Goal: Information Seeking & Learning: Learn about a topic

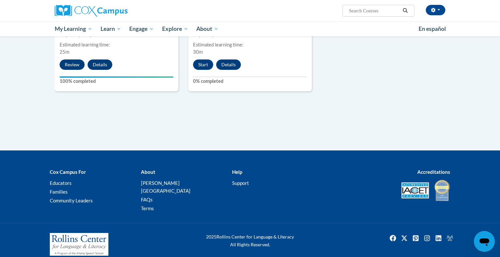
scroll to position [786, 0]
click at [204, 63] on button "Start" at bounding box center [203, 65] width 20 height 10
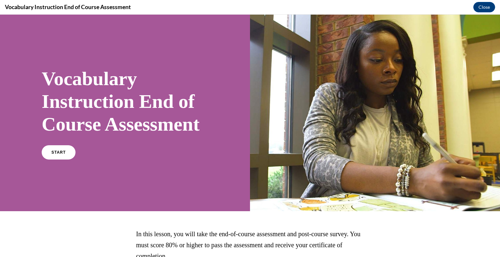
scroll to position [83, 0]
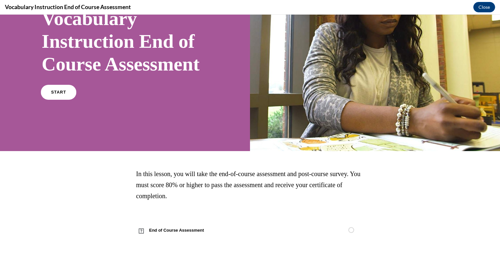
click at [60, 93] on span "START" at bounding box center [58, 92] width 15 height 5
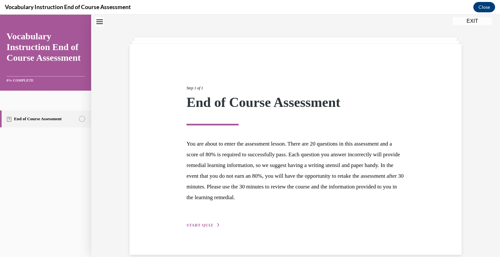
scroll to position [30, 0]
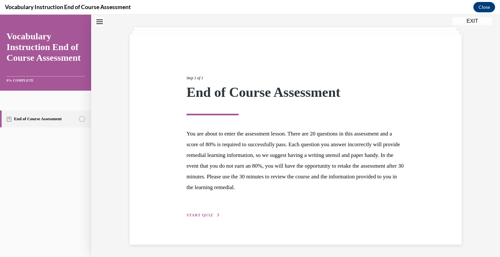
click at [203, 215] on span "START QUIZ" at bounding box center [200, 215] width 27 height 5
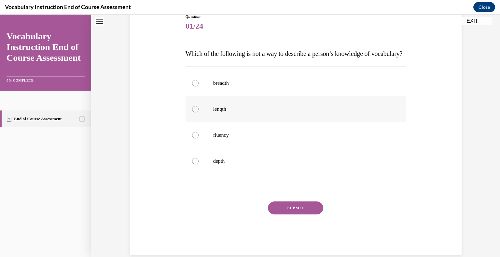
scroll to position [77, 0]
click at [196, 86] on div at bounding box center [195, 82] width 7 height 7
click at [196, 86] on input "breadth" at bounding box center [195, 82] width 7 height 7
radio input "true"
click at [197, 138] on div at bounding box center [195, 134] width 7 height 7
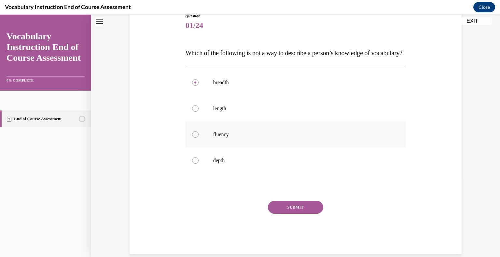
click at [197, 138] on input "fluency" at bounding box center [195, 134] width 7 height 7
radio input "true"
click at [306, 214] on button "SUBMIT" at bounding box center [295, 207] width 55 height 13
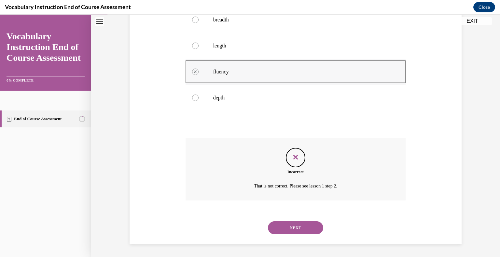
scroll to position [153, 0]
click at [292, 225] on button "NEXT" at bounding box center [295, 228] width 55 height 13
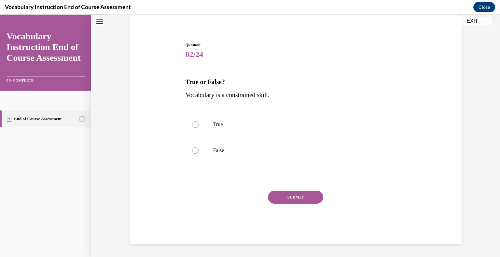
scroll to position [48, 0]
click at [189, 124] on label "True" at bounding box center [296, 125] width 220 height 26
click at [192, 124] on input "True" at bounding box center [195, 125] width 7 height 7
radio input "true"
click at [316, 196] on button "SUBMIT" at bounding box center [295, 197] width 55 height 13
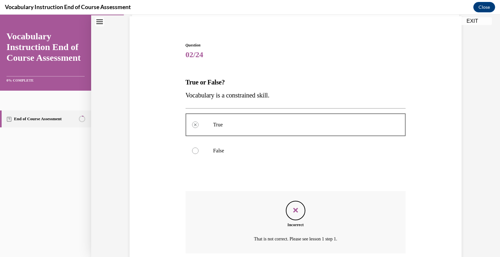
scroll to position [101, 0]
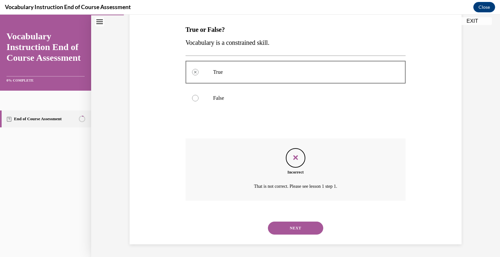
click at [285, 226] on button "NEXT" at bounding box center [295, 228] width 55 height 13
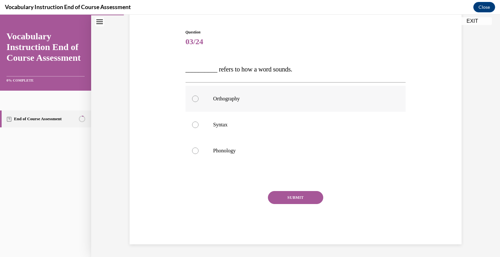
click at [194, 100] on div at bounding box center [195, 99] width 7 height 7
click at [194, 100] on input "Orthography" at bounding box center [195, 99] width 7 height 7
radio input "true"
click at [289, 193] on button "SUBMIT" at bounding box center [295, 197] width 55 height 13
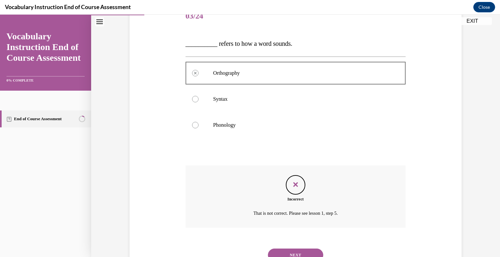
scroll to position [114, 0]
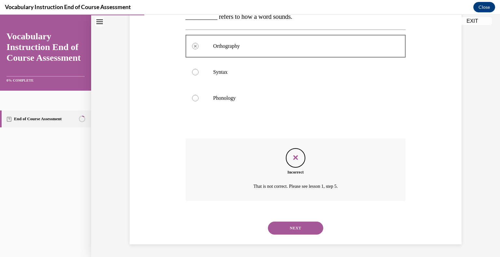
click at [288, 225] on button "NEXT" at bounding box center [295, 228] width 55 height 13
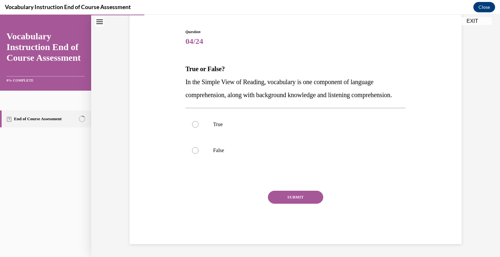
click at [471, 20] on button "EXIT" at bounding box center [472, 21] width 39 height 8
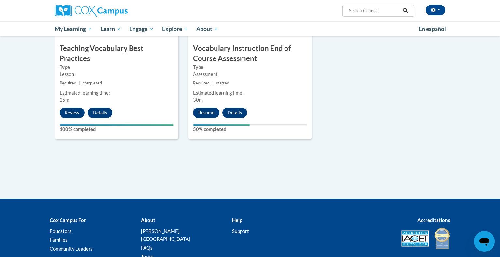
scroll to position [733, 0]
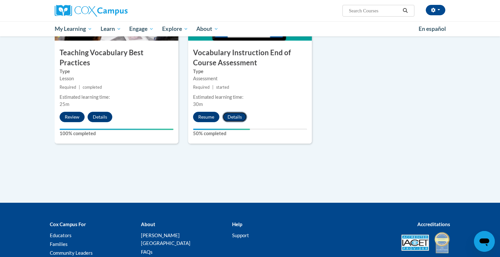
click at [232, 117] on button "Details" at bounding box center [234, 117] width 25 height 10
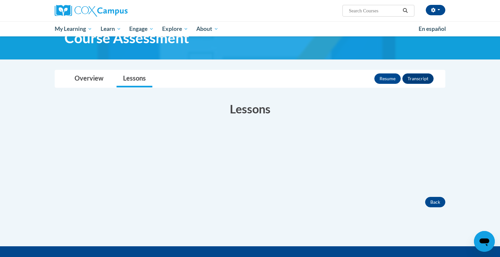
scroll to position [41, 0]
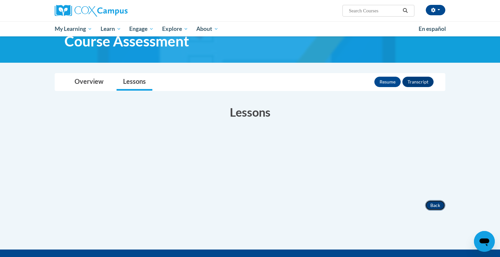
click at [434, 202] on button "Back" at bounding box center [435, 205] width 20 height 10
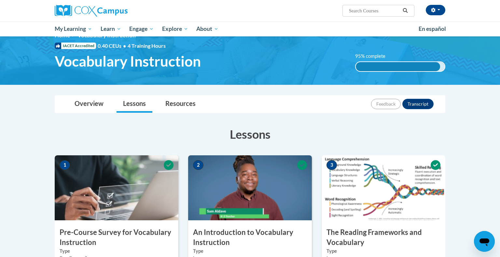
scroll to position [786, 0]
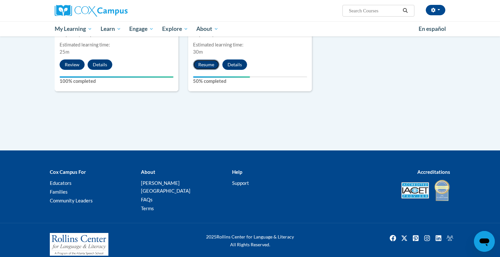
click at [206, 66] on button "Resume" at bounding box center [206, 65] width 26 height 10
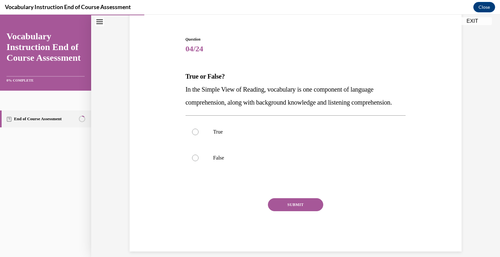
scroll to position [74, 0]
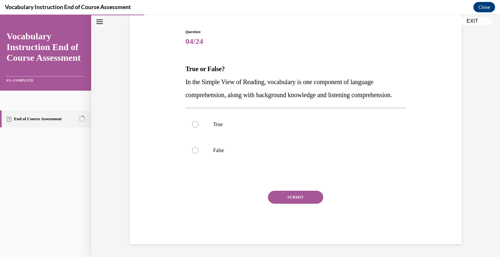
click at [34, 119] on link "End of Course Assessment" at bounding box center [45, 119] width 91 height 17
click at [215, 117] on label "True" at bounding box center [296, 125] width 220 height 26
click at [199, 121] on input "True" at bounding box center [195, 124] width 7 height 7
radio input "true"
click at [292, 195] on button "SUBMIT" at bounding box center [295, 197] width 55 height 13
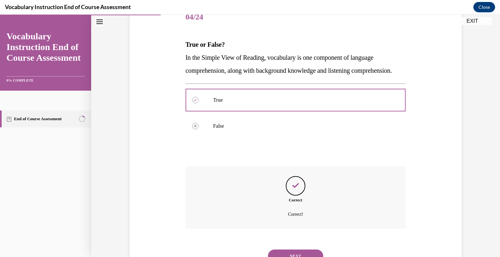
scroll to position [127, 0]
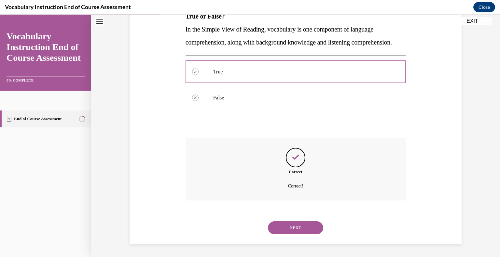
click at [293, 233] on button "NEXT" at bounding box center [295, 228] width 55 height 13
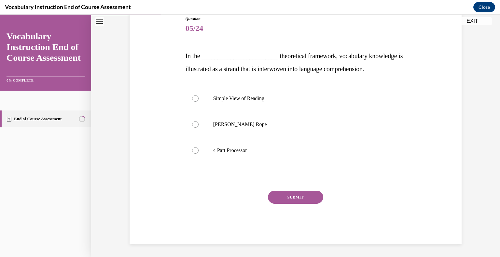
scroll to position [72, 0]
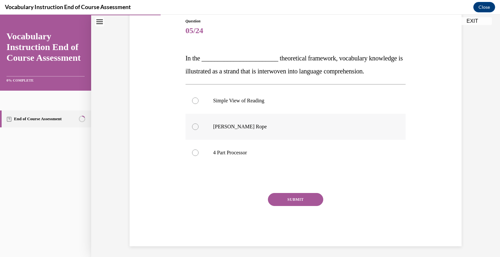
click at [193, 116] on label "Scarborough's Rope" at bounding box center [296, 127] width 220 height 26
click at [193, 124] on input "Scarborough's Rope" at bounding box center [195, 127] width 7 height 7
radio input "true"
click at [290, 200] on button "SUBMIT" at bounding box center [295, 199] width 55 height 13
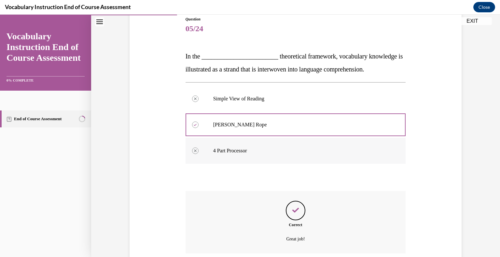
scroll to position [127, 0]
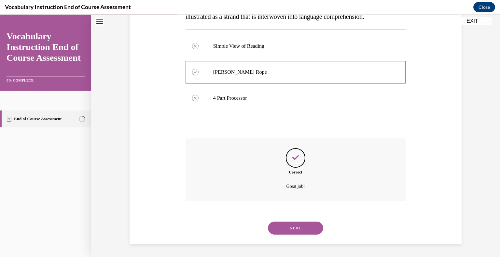
click at [284, 228] on button "NEXT" at bounding box center [295, 228] width 55 height 13
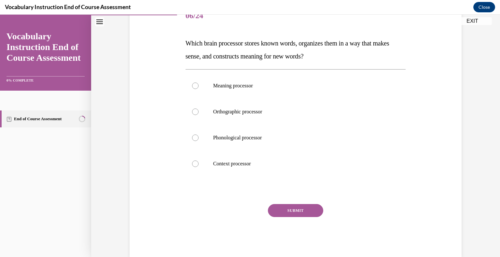
scroll to position [88, 0]
click at [231, 113] on p "Orthographic processor" at bounding box center [301, 111] width 176 height 7
click at [199, 113] on input "Orthographic processor" at bounding box center [195, 111] width 7 height 7
radio input "true"
click at [304, 209] on button "SUBMIT" at bounding box center [295, 210] width 55 height 13
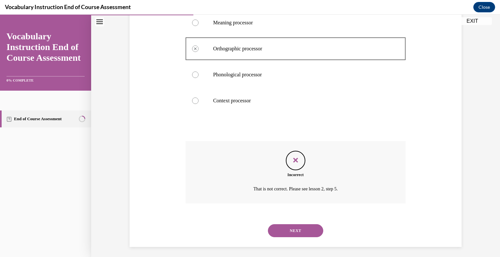
scroll to position [153, 0]
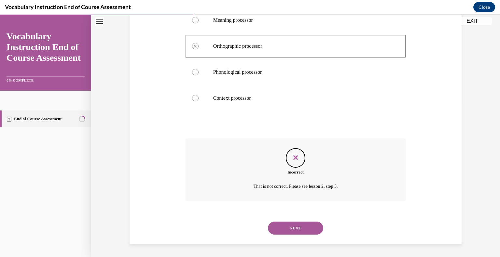
click at [303, 231] on button "NEXT" at bounding box center [295, 228] width 55 height 13
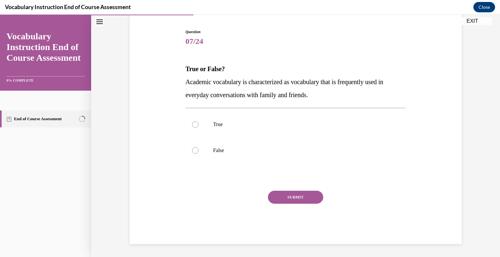
scroll to position [61, 0]
click at [212, 122] on label "True" at bounding box center [296, 125] width 220 height 26
click at [199, 122] on input "True" at bounding box center [195, 125] width 7 height 7
radio input "true"
click at [292, 195] on button "SUBMIT" at bounding box center [295, 197] width 55 height 13
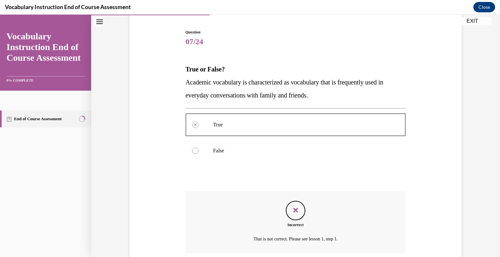
scroll to position [114, 0]
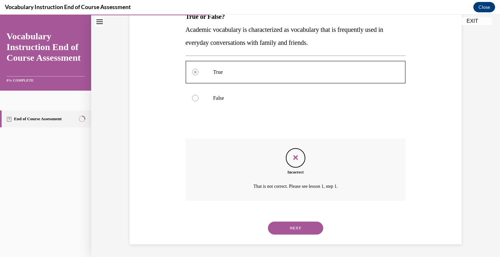
click at [285, 222] on button "NEXT" at bounding box center [295, 228] width 55 height 13
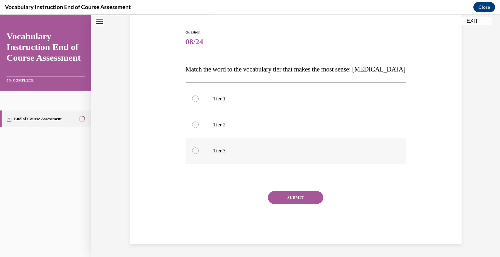
click at [200, 149] on label "Tier 3" at bounding box center [296, 151] width 220 height 26
click at [199, 149] on input "Tier 3" at bounding box center [195, 151] width 7 height 7
radio input "true"
click at [282, 193] on button "SUBMIT" at bounding box center [295, 197] width 55 height 13
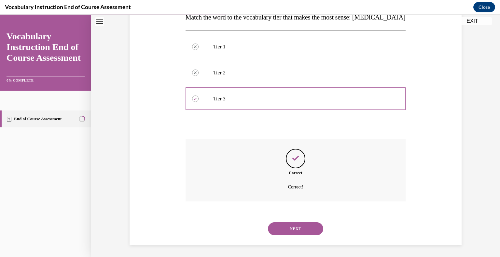
scroll to position [114, 0]
click at [291, 237] on div "NEXT" at bounding box center [296, 228] width 220 height 26
click at [290, 229] on button "NEXT" at bounding box center [295, 228] width 55 height 13
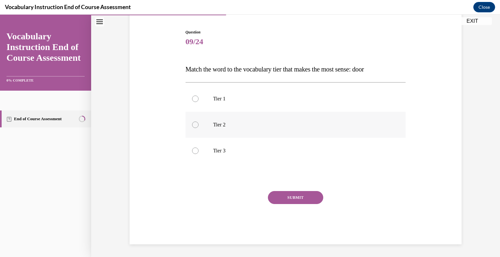
click at [194, 122] on div at bounding box center [195, 125] width 7 height 7
click at [194, 122] on input "Tier 2" at bounding box center [195, 125] width 7 height 7
radio input "true"
click at [280, 192] on button "SUBMIT" at bounding box center [295, 197] width 55 height 13
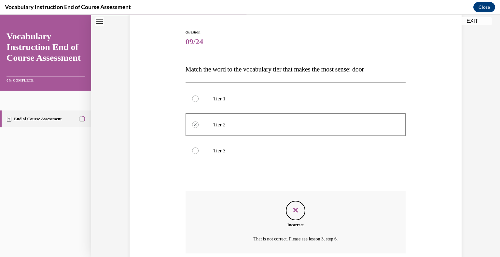
scroll to position [114, 0]
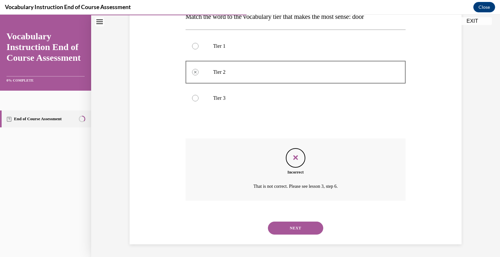
click at [286, 232] on button "NEXT" at bounding box center [295, 228] width 55 height 13
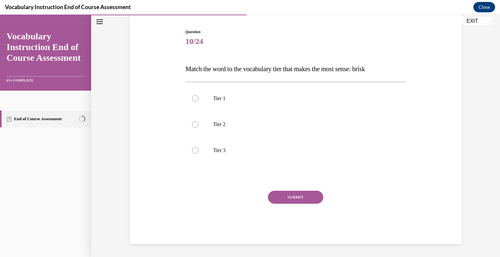
scroll to position [61, 0]
click at [203, 117] on label "Tier 2" at bounding box center [296, 125] width 220 height 26
click at [199, 122] on input "Tier 2" at bounding box center [195, 125] width 7 height 7
radio input "true"
click at [302, 196] on button "SUBMIT" at bounding box center [295, 197] width 55 height 13
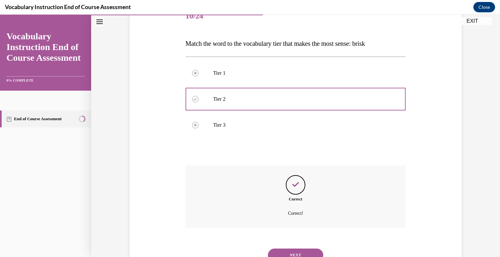
scroll to position [114, 0]
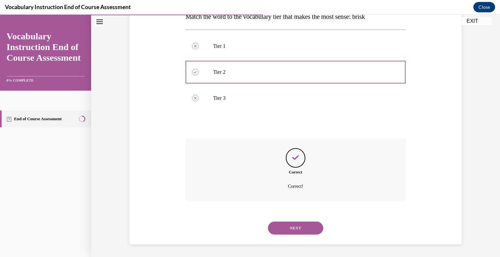
click at [284, 226] on button "NEXT" at bounding box center [295, 228] width 55 height 13
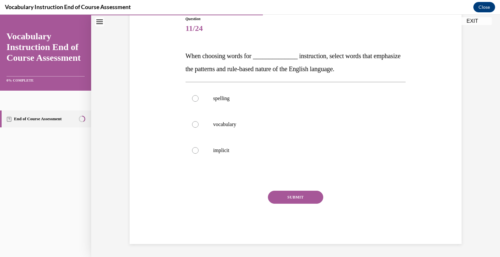
scroll to position [72, 0]
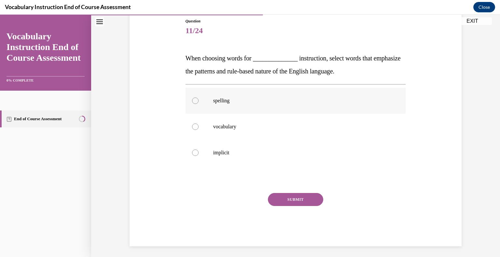
click at [218, 106] on label "spelling" at bounding box center [296, 101] width 220 height 26
click at [199, 104] on input "spelling" at bounding box center [195, 101] width 7 height 7
radio input "true"
click at [282, 201] on button "SUBMIT" at bounding box center [295, 199] width 55 height 13
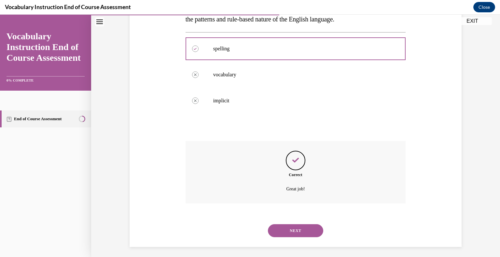
scroll to position [127, 0]
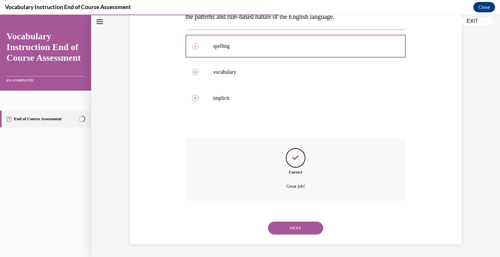
click at [287, 230] on button "NEXT" at bounding box center [295, 228] width 55 height 13
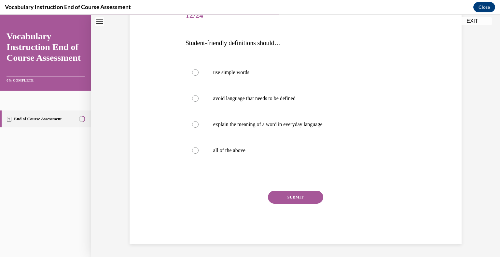
scroll to position [72, 0]
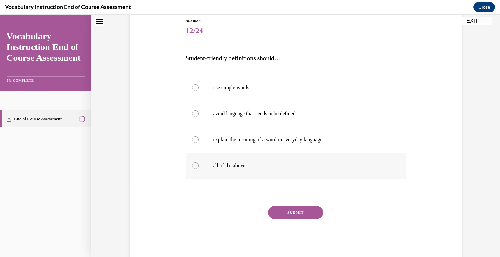
click at [207, 168] on label "all of the above" at bounding box center [296, 166] width 220 height 26
click at [199, 168] on input "all of the above" at bounding box center [195, 166] width 7 height 7
radio input "true"
click at [299, 218] on button "SUBMIT" at bounding box center [295, 212] width 55 height 13
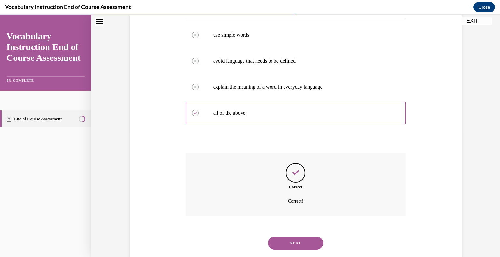
scroll to position [140, 0]
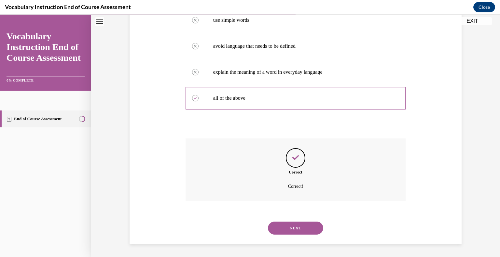
click at [294, 228] on button "NEXT" at bounding box center [295, 228] width 55 height 13
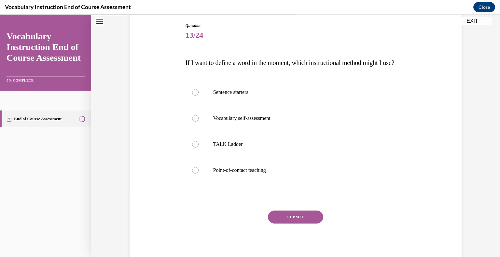
scroll to position [68, 0]
click at [276, 174] on p "Point-of-contact teaching" at bounding box center [301, 170] width 176 height 7
click at [199, 174] on input "Point-of-contact teaching" at bounding box center [195, 170] width 7 height 7
radio input "true"
click at [296, 224] on button "SUBMIT" at bounding box center [295, 217] width 55 height 13
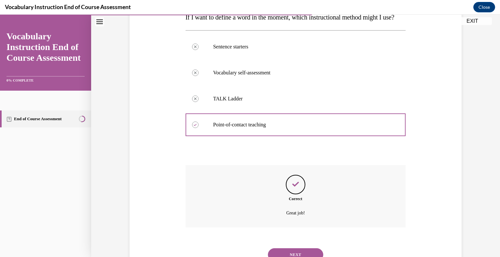
scroll to position [153, 0]
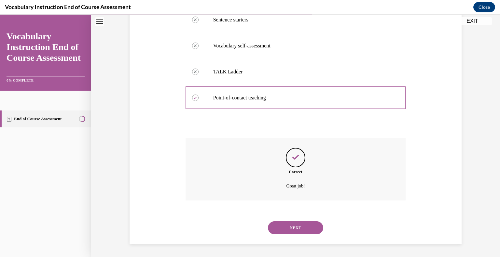
click at [296, 233] on button "NEXT" at bounding box center [295, 228] width 55 height 13
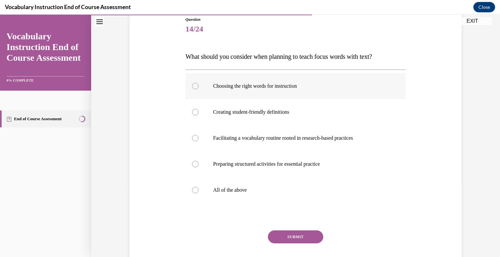
scroll to position [75, 0]
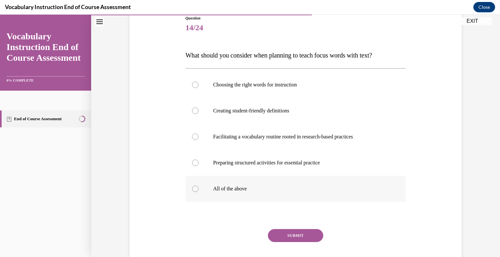
click at [208, 197] on label "All of the above" at bounding box center [296, 189] width 220 height 26
click at [199, 192] on input "All of the above" at bounding box center [195, 189] width 7 height 7
radio input "true"
click at [311, 237] on button "SUBMIT" at bounding box center [295, 235] width 55 height 13
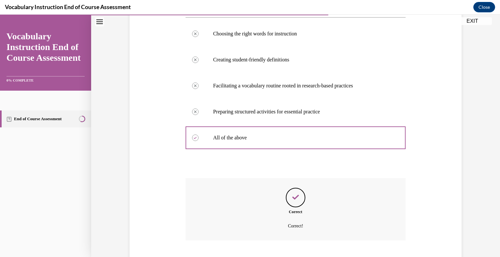
scroll to position [166, 0]
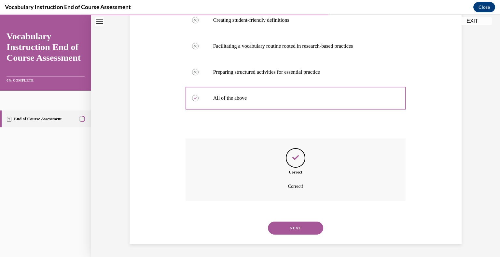
click at [304, 226] on button "NEXT" at bounding box center [295, 228] width 55 height 13
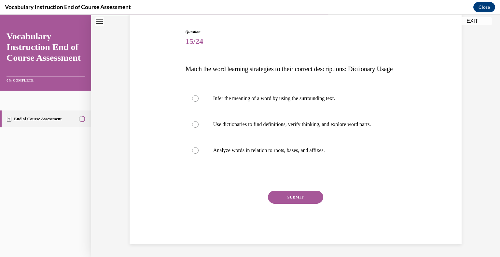
scroll to position [72, 0]
click at [231, 153] on p "Analyze words in relation to roots, bases, and affixes." at bounding box center [301, 150] width 176 height 7
click at [199, 153] on input "Analyze words in relation to roots, bases, and affixes." at bounding box center [195, 150] width 7 height 7
radio input "true"
click at [303, 201] on button "SUBMIT" at bounding box center [295, 197] width 55 height 13
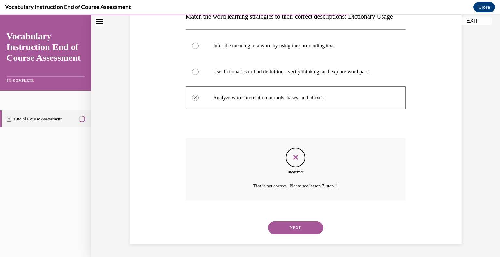
scroll to position [127, 0]
click at [286, 226] on button "NEXT" at bounding box center [295, 228] width 55 height 13
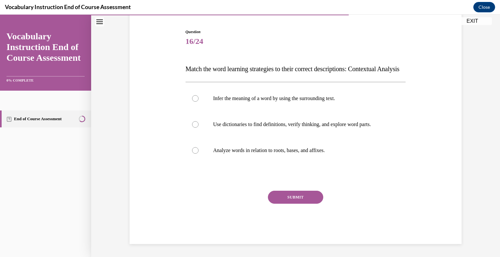
scroll to position [72, 0]
click at [317, 147] on label "Analyze words in relation to roots, bases, and affixes." at bounding box center [296, 151] width 220 height 26
click at [199, 147] on input "Analyze words in relation to roots, bases, and affixes." at bounding box center [195, 150] width 7 height 7
radio input "true"
click at [303, 203] on button "SUBMIT" at bounding box center [295, 197] width 55 height 13
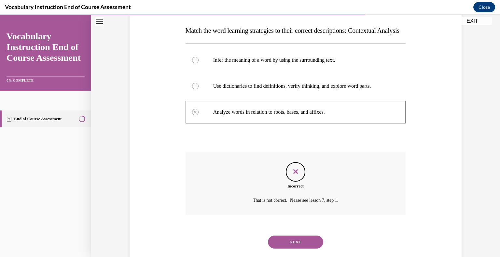
scroll to position [127, 0]
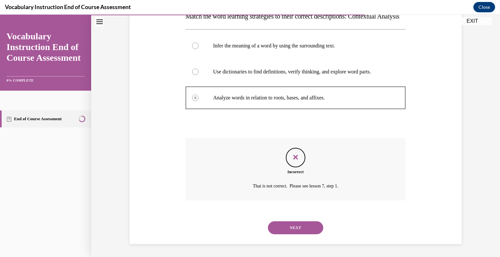
click at [294, 223] on button "NEXT" at bounding box center [295, 228] width 55 height 13
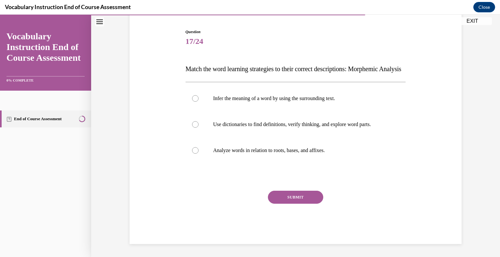
scroll to position [72, 0]
click at [275, 156] on label "Analyze words in relation to roots, bases, and affixes." at bounding box center [296, 151] width 220 height 26
click at [199, 154] on input "Analyze words in relation to roots, bases, and affixes." at bounding box center [195, 150] width 7 height 7
radio input "true"
click at [302, 200] on button "SUBMIT" at bounding box center [295, 197] width 55 height 13
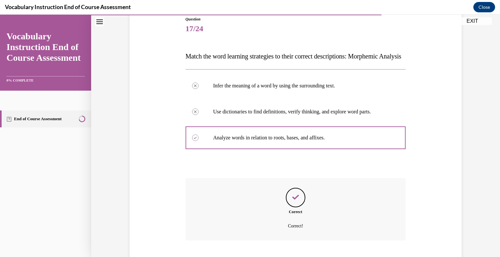
scroll to position [127, 0]
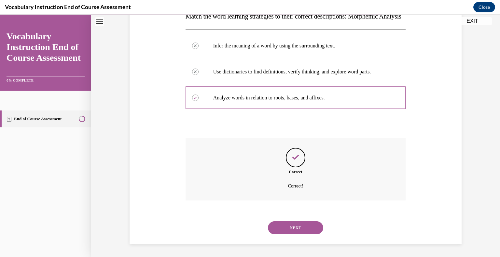
click at [290, 232] on button "NEXT" at bounding box center [295, 228] width 55 height 13
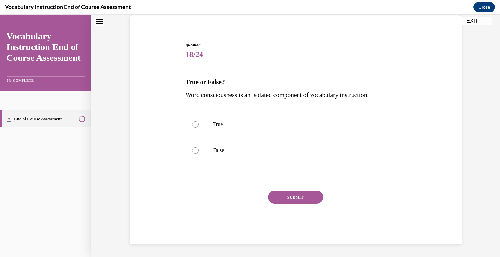
scroll to position [48, 0]
click at [317, 132] on label "True" at bounding box center [296, 125] width 220 height 26
click at [199, 128] on input "True" at bounding box center [195, 125] width 7 height 7
radio input "true"
click at [305, 199] on button "SUBMIT" at bounding box center [295, 197] width 55 height 13
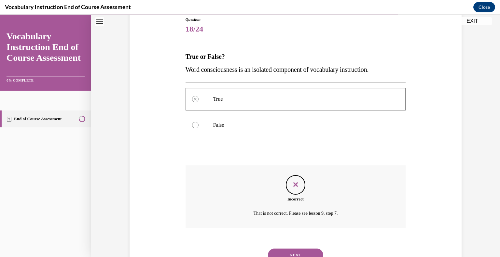
scroll to position [101, 0]
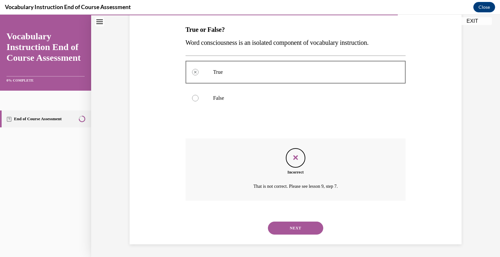
click at [288, 223] on button "NEXT" at bounding box center [295, 228] width 55 height 13
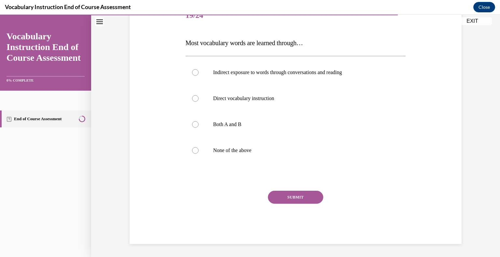
scroll to position [72, 0]
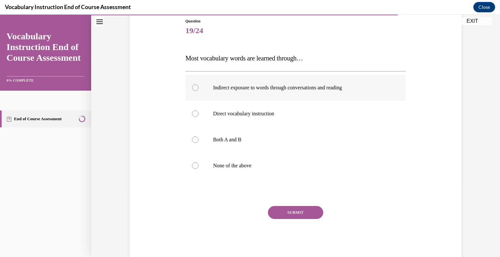
click at [197, 97] on label "Indirect exposure to words through conversations and reading" at bounding box center [296, 88] width 220 height 26
click at [197, 91] on input "Indirect exposure to words through conversations and reading" at bounding box center [195, 88] width 7 height 7
radio input "true"
click at [291, 212] on button "SUBMIT" at bounding box center [295, 212] width 55 height 13
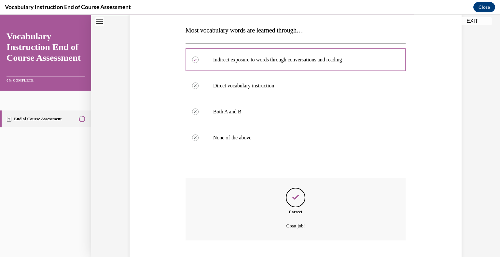
scroll to position [140, 0]
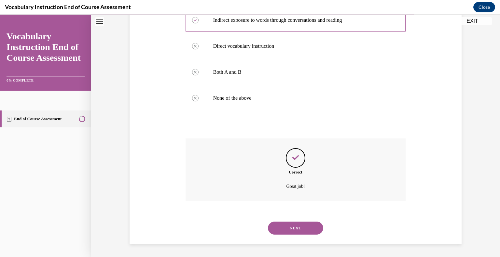
click at [298, 227] on button "NEXT" at bounding box center [295, 228] width 55 height 13
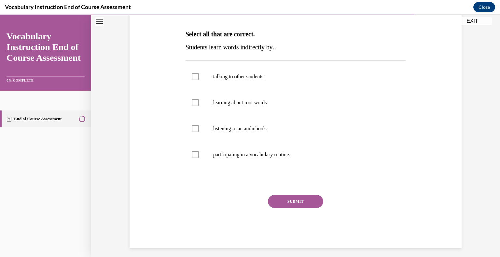
scroll to position [97, 0]
click at [198, 79] on label "talking to other students." at bounding box center [296, 76] width 220 height 26
click at [198, 79] on input "talking to other students." at bounding box center [195, 76] width 7 height 7
checkbox input "true"
click at [285, 201] on button "SUBMIT" at bounding box center [295, 201] width 55 height 13
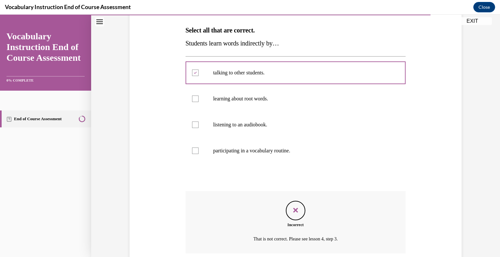
scroll to position [153, 0]
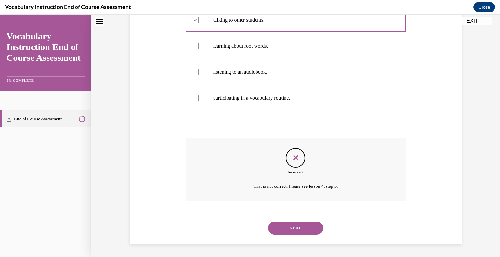
click at [283, 227] on button "NEXT" at bounding box center [295, 228] width 55 height 13
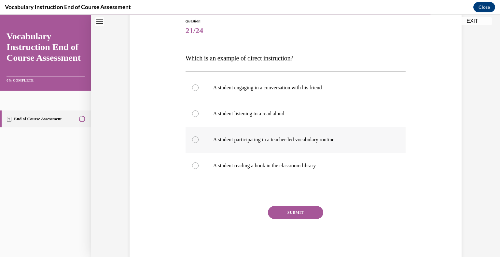
click at [258, 141] on p "A student participating in a teacher-led vocabulary routine" at bounding box center [301, 140] width 176 height 7
click at [199, 141] on input "A student participating in a teacher-led vocabulary routine" at bounding box center [195, 140] width 7 height 7
radio input "true"
click at [293, 210] on button "SUBMIT" at bounding box center [295, 212] width 55 height 13
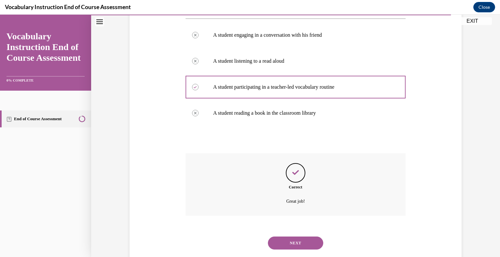
scroll to position [140, 0]
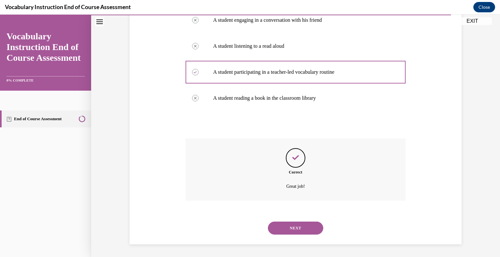
click at [295, 226] on button "NEXT" at bounding box center [295, 228] width 55 height 13
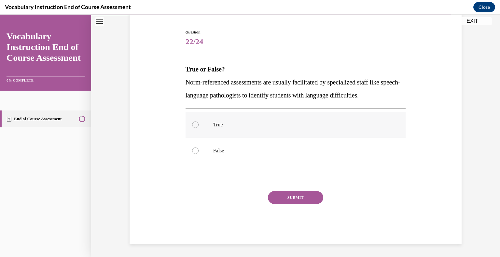
click at [227, 122] on p "True" at bounding box center [301, 125] width 176 height 7
click at [199, 122] on input "True" at bounding box center [195, 125] width 7 height 7
radio input "true"
click at [289, 197] on button "SUBMIT" at bounding box center [295, 197] width 55 height 13
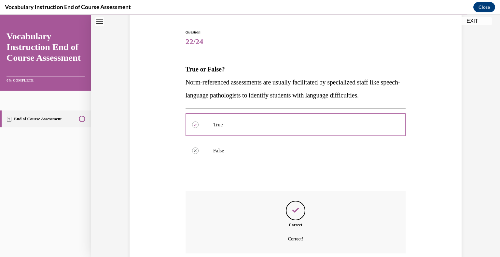
scroll to position [114, 0]
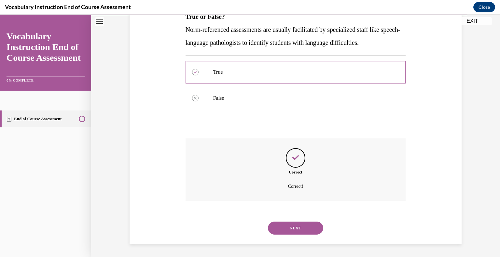
click at [284, 225] on button "NEXT" at bounding box center [295, 228] width 55 height 13
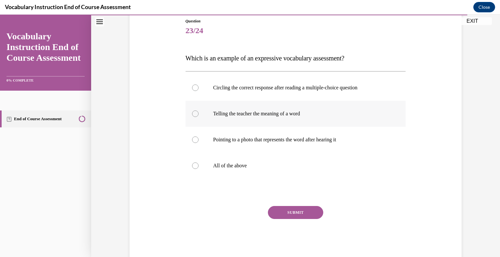
click at [284, 117] on label "Telling the teacher the meaning of a word" at bounding box center [296, 114] width 220 height 26
click at [199, 117] on input "Telling the teacher the meaning of a word" at bounding box center [195, 114] width 7 height 7
radio input "true"
click at [289, 213] on button "SUBMIT" at bounding box center [295, 212] width 55 height 13
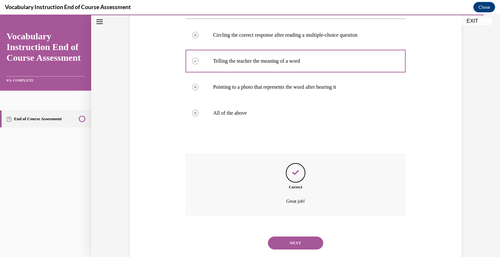
scroll to position [140, 0]
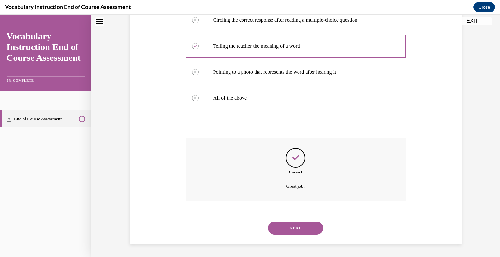
click at [290, 225] on button "NEXT" at bounding box center [295, 228] width 55 height 13
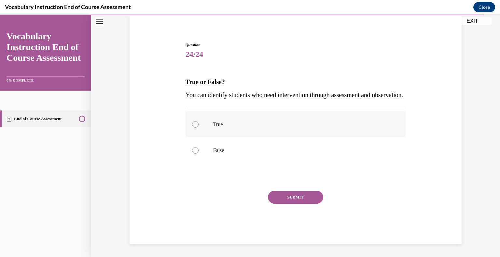
click at [208, 124] on label "True" at bounding box center [296, 125] width 220 height 26
click at [199, 124] on input "True" at bounding box center [195, 124] width 7 height 7
radio input "true"
click at [300, 194] on button "SUBMIT" at bounding box center [295, 197] width 55 height 13
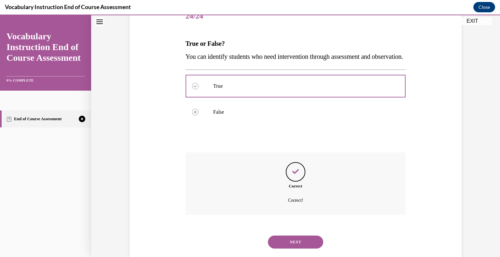
scroll to position [114, 0]
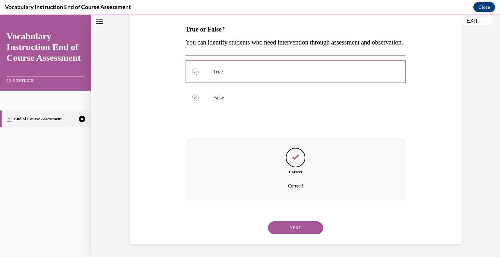
click at [293, 225] on button "NEXT" at bounding box center [295, 228] width 55 height 13
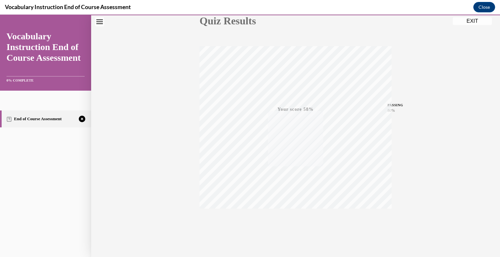
scroll to position [90, 0]
click at [292, 218] on icon "button" at bounding box center [295, 217] width 23 height 7
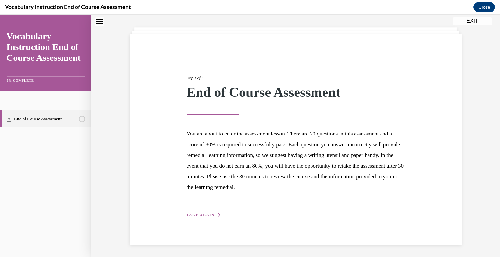
click at [209, 214] on span "TAKE AGAIN" at bounding box center [201, 215] width 28 height 5
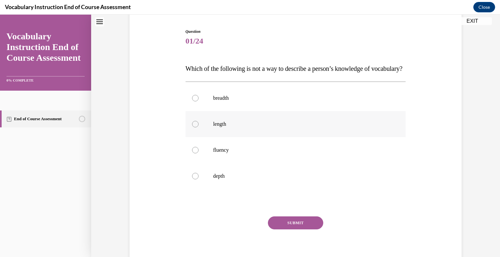
scroll to position [62, 0]
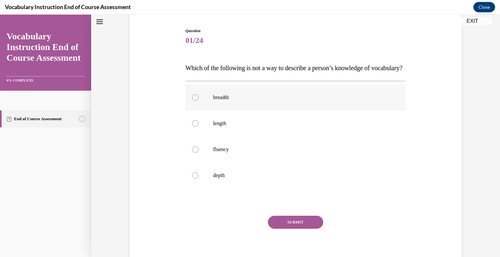
click at [196, 111] on label "breadth" at bounding box center [296, 98] width 220 height 26
click at [196, 101] on input "breadth" at bounding box center [195, 97] width 7 height 7
radio input "true"
click at [290, 229] on button "SUBMIT" at bounding box center [295, 222] width 55 height 13
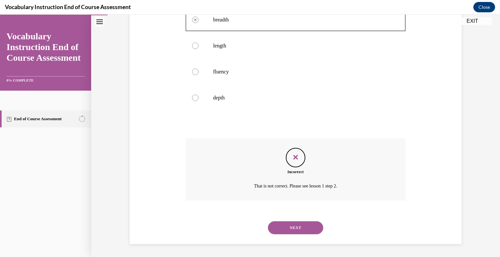
scroll to position [153, 0]
click at [295, 228] on button "NEXT" at bounding box center [295, 228] width 55 height 13
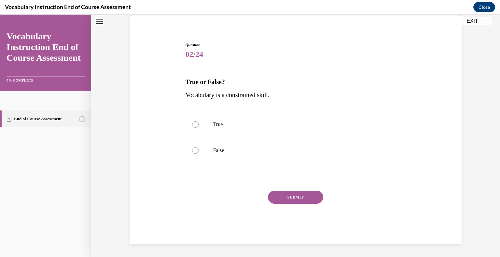
scroll to position [48, 0]
click at [208, 149] on label "False" at bounding box center [296, 151] width 220 height 26
click at [199, 149] on input "False" at bounding box center [195, 151] width 7 height 7
radio input "true"
click at [295, 195] on button "SUBMIT" at bounding box center [295, 197] width 55 height 13
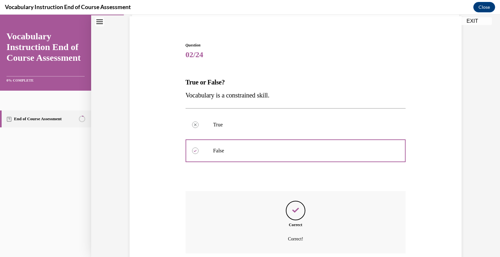
scroll to position [101, 0]
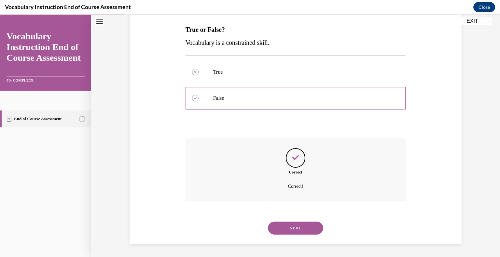
click at [292, 222] on button "NEXT" at bounding box center [295, 228] width 55 height 13
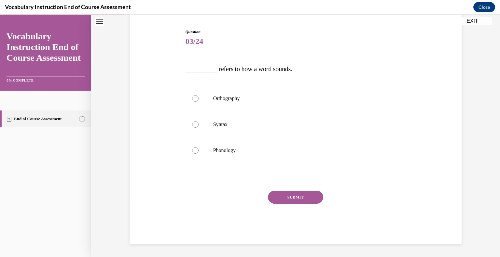
scroll to position [61, 0]
click at [229, 98] on p "Orthography" at bounding box center [301, 99] width 176 height 7
click at [199, 98] on input "Orthography" at bounding box center [195, 99] width 7 height 7
radio input "true"
click at [309, 196] on button "SUBMIT" at bounding box center [295, 197] width 55 height 13
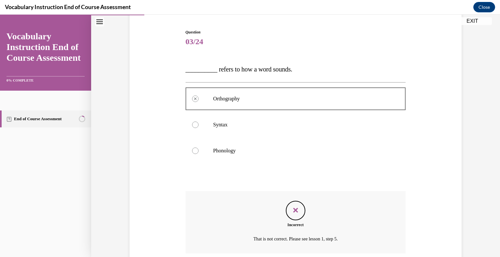
scroll to position [114, 0]
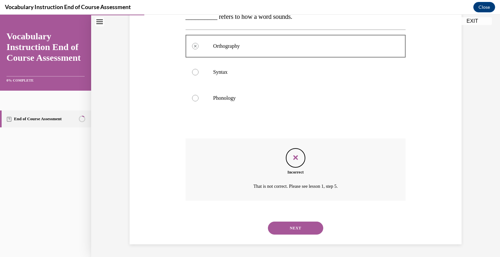
click at [295, 228] on button "NEXT" at bounding box center [295, 228] width 55 height 13
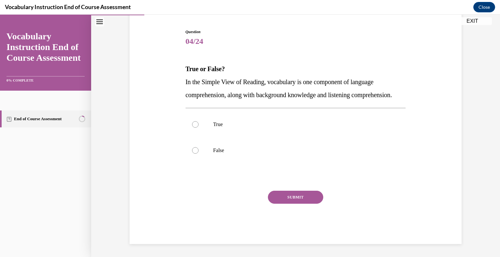
scroll to position [72, 0]
click at [219, 122] on label "True" at bounding box center [296, 125] width 220 height 26
click at [199, 122] on input "True" at bounding box center [195, 124] width 7 height 7
radio input "true"
click at [283, 201] on button "SUBMIT" at bounding box center [295, 197] width 55 height 13
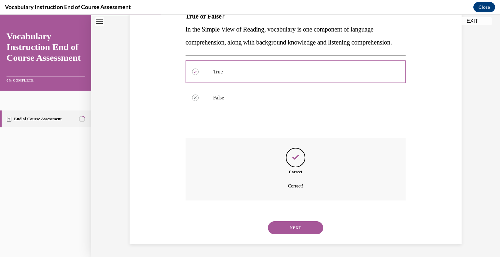
scroll to position [127, 0]
click at [284, 224] on button "NEXT" at bounding box center [295, 228] width 55 height 13
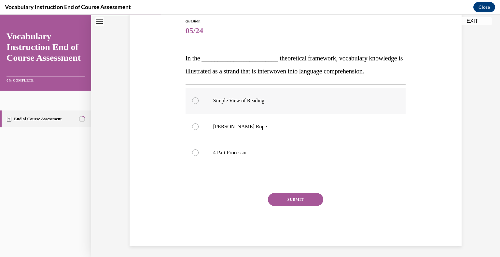
click at [252, 104] on p "Simple View of Reading" at bounding box center [301, 101] width 176 height 7
click at [199, 104] on input "Simple View of Reading" at bounding box center [195, 101] width 7 height 7
radio input "true"
click at [250, 128] on p "Scarborough's Rope" at bounding box center [301, 127] width 176 height 7
click at [199, 128] on input "Scarborough's Rope" at bounding box center [195, 127] width 7 height 7
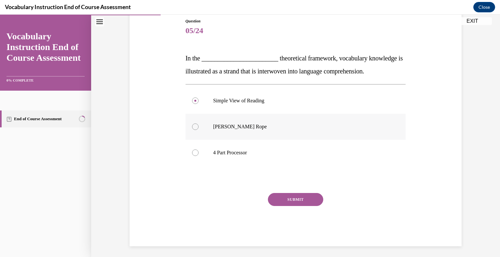
radio input "true"
click at [303, 199] on button "SUBMIT" at bounding box center [295, 199] width 55 height 13
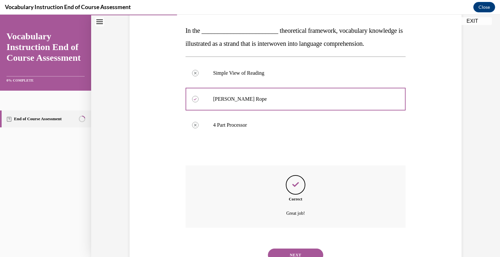
scroll to position [127, 0]
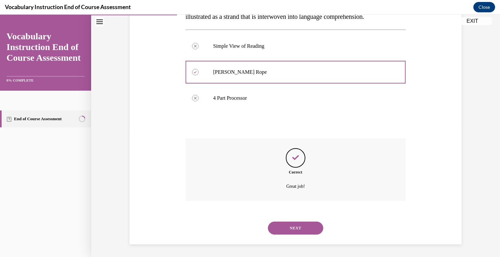
click at [293, 233] on button "NEXT" at bounding box center [295, 228] width 55 height 13
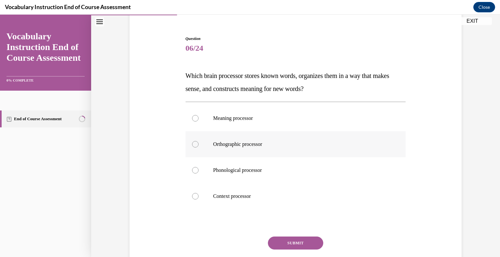
scroll to position [55, 0]
click at [207, 122] on label "Meaning processor" at bounding box center [296, 118] width 220 height 26
click at [199, 121] on input "Meaning processor" at bounding box center [195, 118] width 7 height 7
radio input "true"
click at [296, 238] on button "SUBMIT" at bounding box center [295, 243] width 55 height 13
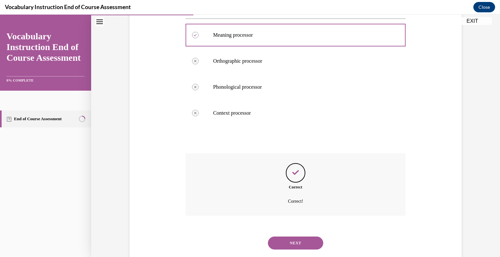
scroll to position [153, 0]
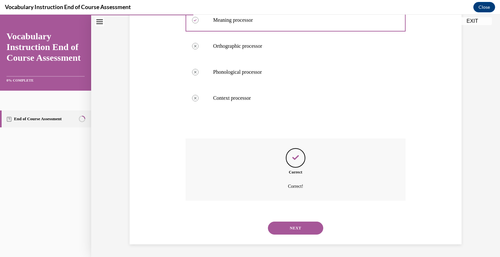
click at [308, 228] on button "NEXT" at bounding box center [295, 228] width 55 height 13
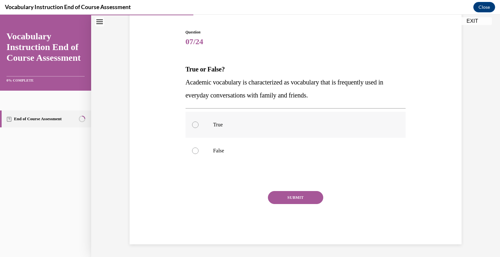
click at [217, 123] on p "True" at bounding box center [301, 125] width 176 height 7
click at [199, 123] on input "True" at bounding box center [195, 125] width 7 height 7
radio input "true"
click at [285, 197] on button "SUBMIT" at bounding box center [295, 197] width 55 height 13
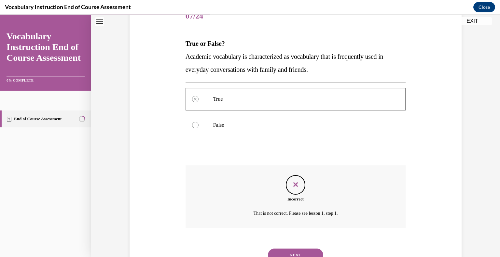
scroll to position [114, 0]
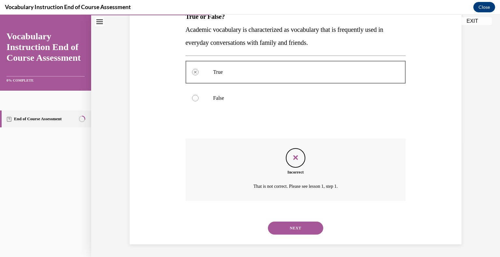
click at [309, 226] on button "NEXT" at bounding box center [295, 228] width 55 height 13
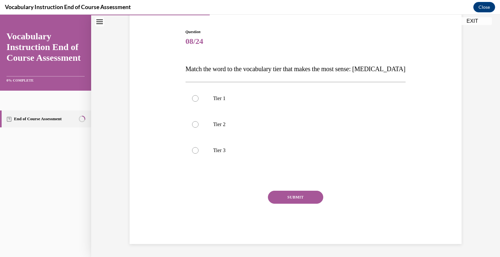
scroll to position [61, 0]
click at [212, 152] on label "Tier 3" at bounding box center [296, 151] width 220 height 26
click at [199, 152] on input "Tier 3" at bounding box center [195, 151] width 7 height 7
radio input "true"
click at [278, 199] on button "SUBMIT" at bounding box center [295, 197] width 55 height 13
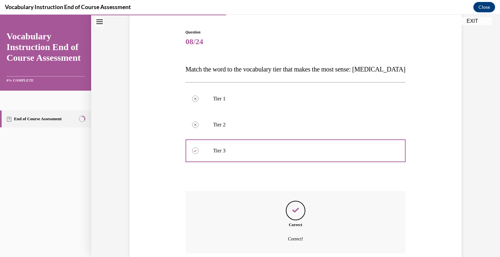
scroll to position [114, 0]
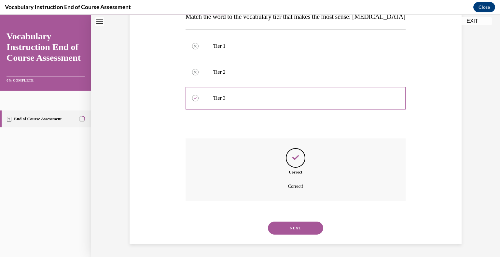
click at [295, 224] on button "NEXT" at bounding box center [295, 228] width 55 height 13
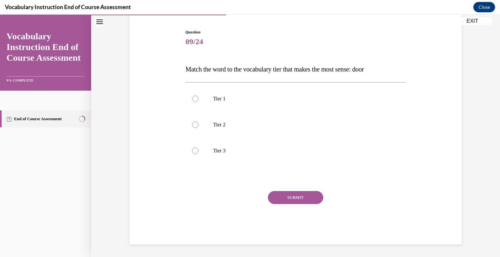
click at [243, 50] on div "Question 09/24 Match the word to the vocabulary tier that makes the most sense:…" at bounding box center [296, 136] width 220 height 215
click at [219, 96] on p "Tier 1" at bounding box center [301, 99] width 176 height 7
click at [199, 96] on input "Tier 1" at bounding box center [195, 99] width 7 height 7
radio input "true"
click at [287, 193] on button "SUBMIT" at bounding box center [295, 197] width 55 height 13
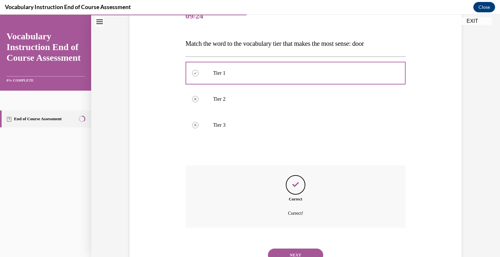
scroll to position [114, 0]
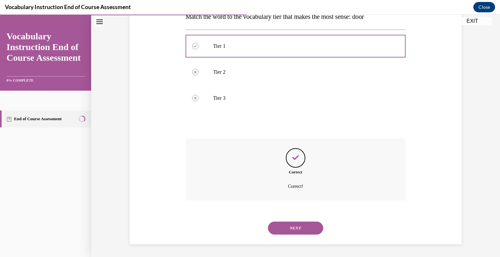
click at [299, 229] on button "NEXT" at bounding box center [295, 228] width 55 height 13
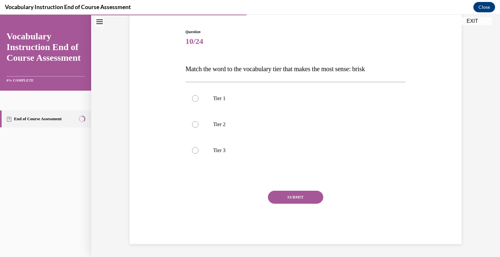
scroll to position [61, 0]
click at [217, 127] on p "Tier 2" at bounding box center [301, 125] width 176 height 7
click at [199, 127] on input "Tier 2" at bounding box center [195, 125] width 7 height 7
radio input "true"
click at [303, 196] on button "SUBMIT" at bounding box center [295, 197] width 55 height 13
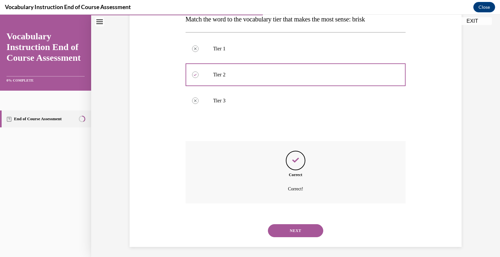
scroll to position [114, 0]
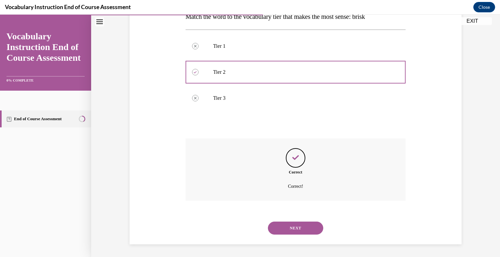
click at [295, 224] on button "NEXT" at bounding box center [295, 228] width 55 height 13
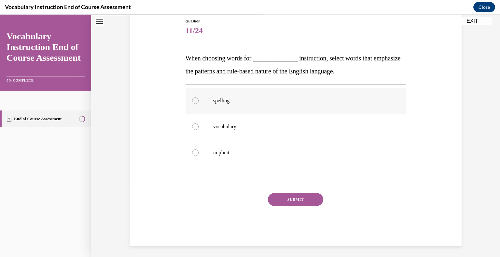
click at [235, 100] on p "spelling" at bounding box center [301, 101] width 176 height 7
click at [199, 100] on input "spelling" at bounding box center [195, 101] width 7 height 7
radio input "true"
click at [300, 198] on button "SUBMIT" at bounding box center [295, 199] width 55 height 13
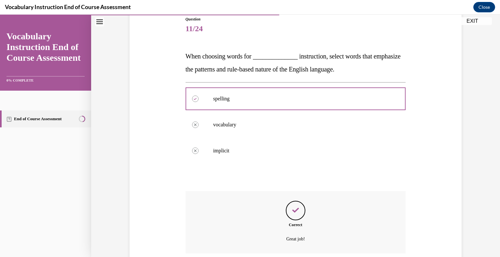
scroll to position [127, 0]
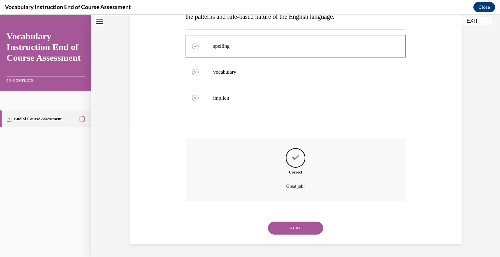
click at [291, 224] on button "NEXT" at bounding box center [295, 228] width 55 height 13
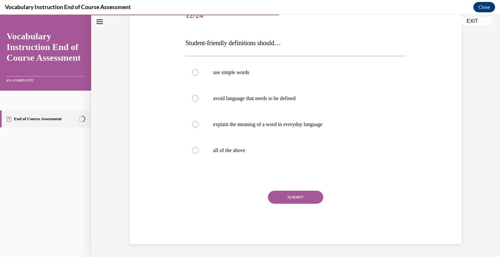
scroll to position [72, 0]
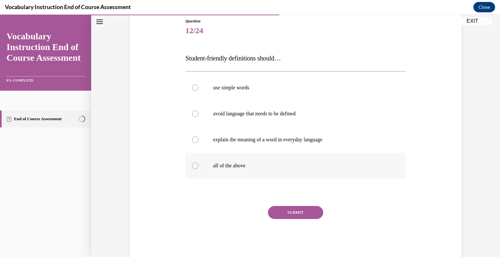
click at [192, 167] on div at bounding box center [195, 166] width 7 height 7
click at [192, 167] on input "all of the above" at bounding box center [195, 166] width 7 height 7
radio input "true"
click at [282, 211] on button "SUBMIT" at bounding box center [295, 212] width 55 height 13
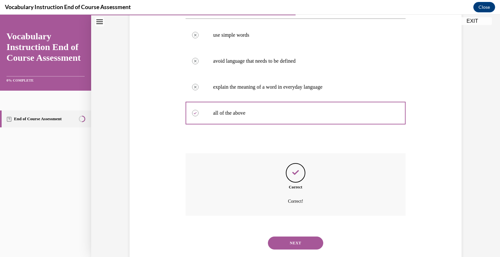
scroll to position [140, 0]
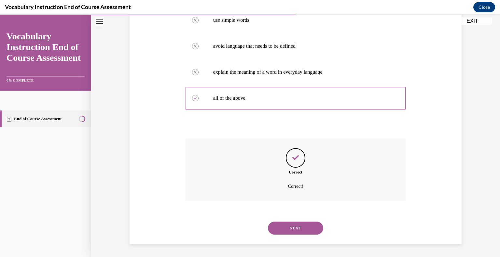
click at [300, 227] on button "NEXT" at bounding box center [295, 228] width 55 height 13
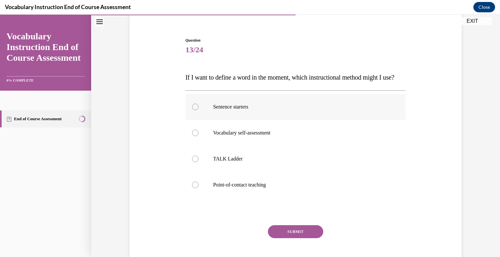
scroll to position [55, 0]
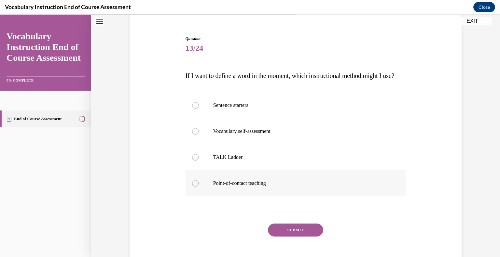
click at [239, 187] on label "Point-of-contact teaching" at bounding box center [296, 184] width 220 height 26
click at [199, 187] on input "Point-of-contact teaching" at bounding box center [195, 183] width 7 height 7
radio input "true"
click at [292, 237] on button "SUBMIT" at bounding box center [295, 230] width 55 height 13
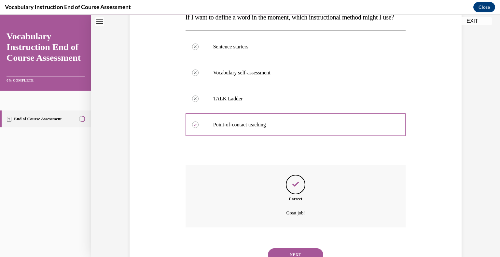
scroll to position [153, 0]
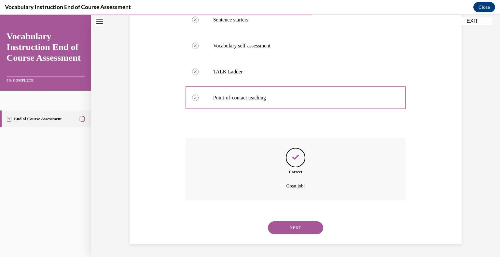
click at [310, 229] on button "NEXT" at bounding box center [295, 228] width 55 height 13
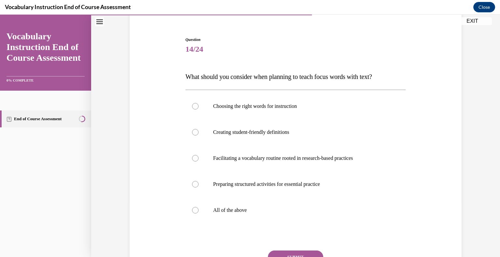
scroll to position [55, 0]
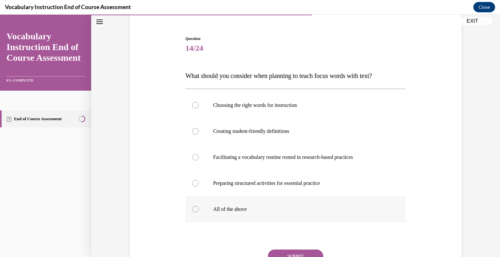
click at [201, 210] on label "All of the above" at bounding box center [296, 210] width 220 height 26
click at [199, 210] on input "All of the above" at bounding box center [195, 209] width 7 height 7
radio input "true"
click at [306, 253] on button "SUBMIT" at bounding box center [295, 256] width 55 height 13
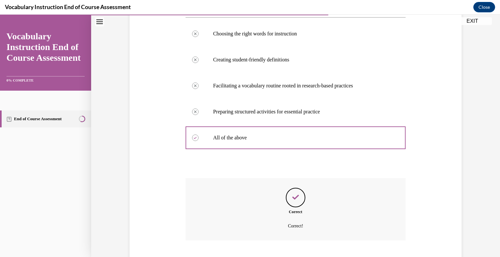
scroll to position [166, 0]
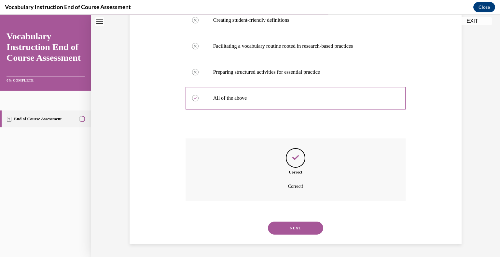
click at [305, 227] on button "NEXT" at bounding box center [295, 228] width 55 height 13
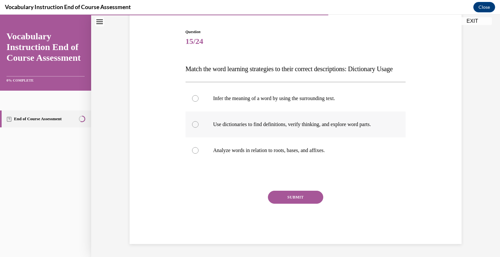
click at [207, 127] on label "Use dictionaries to find definitions, verify thinking, and explore word parts." at bounding box center [296, 125] width 220 height 26
click at [199, 127] on input "Use dictionaries to find definitions, verify thinking, and explore word parts." at bounding box center [195, 124] width 7 height 7
radio input "true"
click at [287, 198] on button "SUBMIT" at bounding box center [295, 197] width 55 height 13
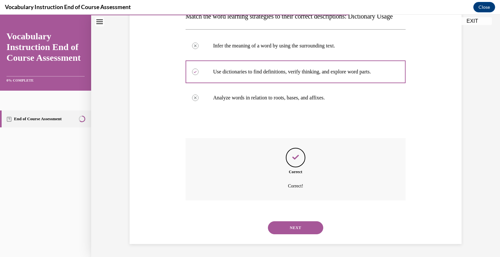
scroll to position [127, 0]
click at [306, 236] on div "NEXT" at bounding box center [296, 228] width 220 height 26
click at [306, 233] on button "NEXT" at bounding box center [295, 228] width 55 height 13
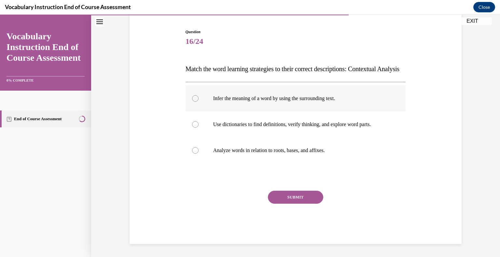
click at [221, 101] on p "Infer the meaning of a word by using the surrounding text." at bounding box center [301, 98] width 176 height 7
click at [199, 101] on input "Infer the meaning of a word by using the surrounding text." at bounding box center [195, 98] width 7 height 7
radio input "true"
click at [298, 199] on button "SUBMIT" at bounding box center [295, 197] width 55 height 13
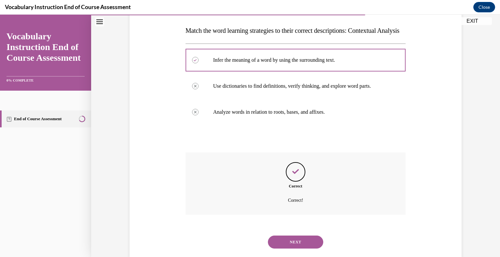
scroll to position [127, 0]
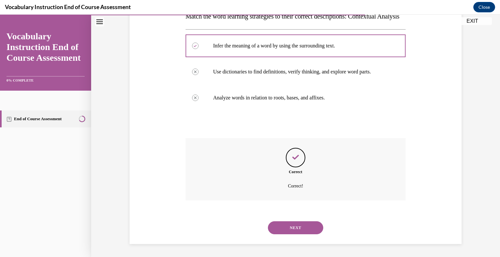
click at [290, 229] on button "NEXT" at bounding box center [295, 228] width 55 height 13
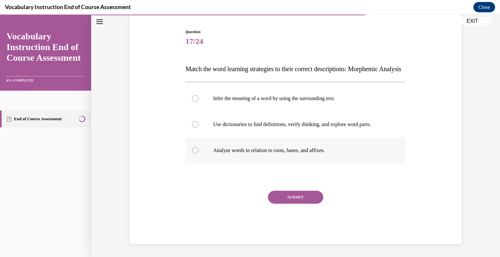
click at [196, 154] on div at bounding box center [195, 150] width 7 height 7
click at [196, 154] on input "Analyze words in relation to roots, bases, and affixes." at bounding box center [195, 150] width 7 height 7
radio input "true"
click at [287, 199] on button "SUBMIT" at bounding box center [295, 197] width 55 height 13
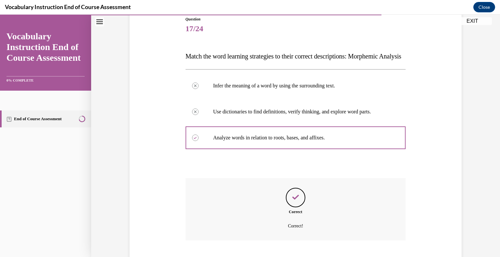
scroll to position [127, 0]
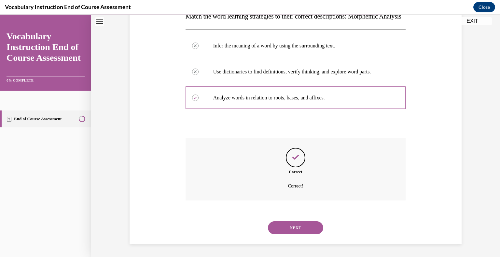
click at [292, 228] on button "NEXT" at bounding box center [295, 228] width 55 height 13
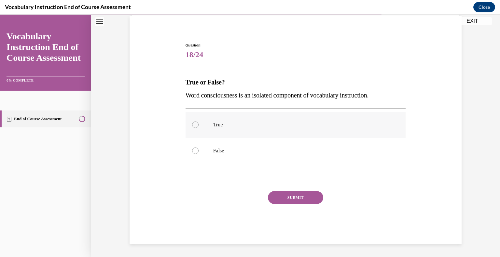
click at [196, 132] on label "True" at bounding box center [296, 125] width 220 height 26
click at [196, 128] on input "True" at bounding box center [195, 125] width 7 height 7
radio input "true"
click at [306, 193] on button "SUBMIT" at bounding box center [295, 197] width 55 height 13
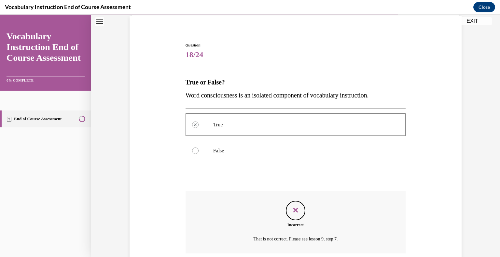
scroll to position [101, 0]
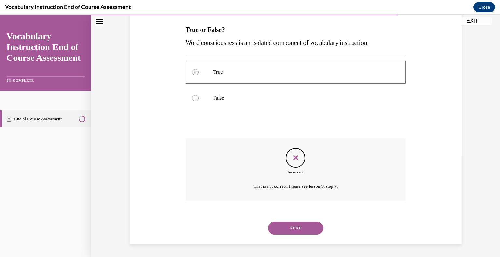
click at [296, 227] on button "NEXT" at bounding box center [295, 228] width 55 height 13
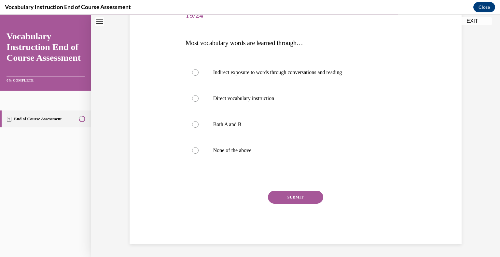
scroll to position [72, 0]
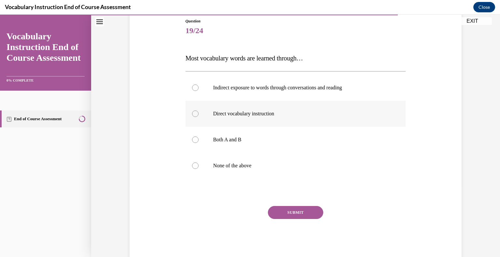
click at [205, 115] on label "Direct vocabulary instruction" at bounding box center [296, 114] width 220 height 26
click at [199, 115] on input "Direct vocabulary instruction" at bounding box center [195, 114] width 7 height 7
radio input "true"
click at [199, 90] on label "Indirect exposure to words through conversations and reading" at bounding box center [296, 88] width 220 height 26
click at [199, 90] on input "Indirect exposure to words through conversations and reading" at bounding box center [195, 88] width 7 height 7
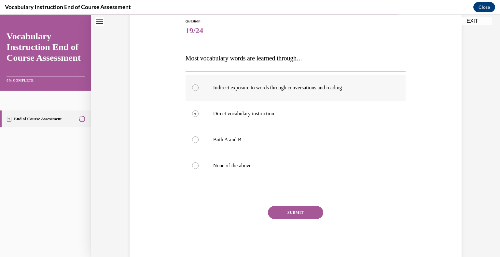
radio input "true"
click at [298, 210] on button "SUBMIT" at bounding box center [295, 212] width 55 height 13
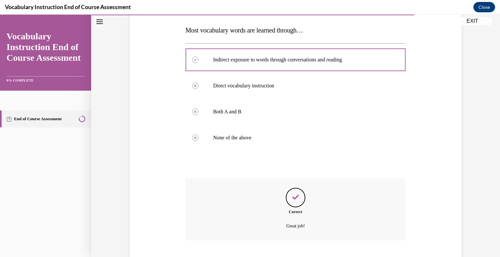
scroll to position [140, 0]
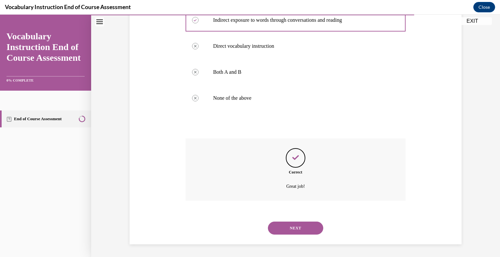
click at [294, 229] on button "NEXT" at bounding box center [295, 228] width 55 height 13
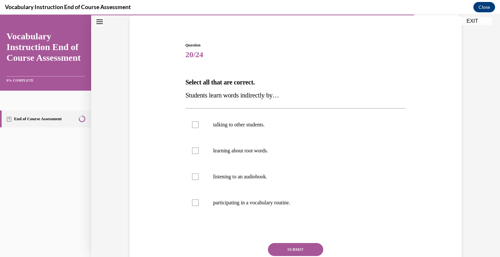
scroll to position [50, 0]
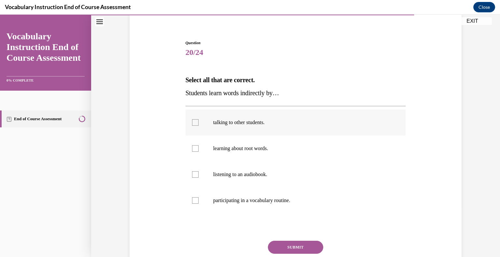
click at [198, 114] on label "talking to other students." at bounding box center [296, 123] width 220 height 26
click at [198, 119] on input "talking to other students." at bounding box center [195, 122] width 7 height 7
checkbox input "true"
click at [308, 242] on button "SUBMIT" at bounding box center [295, 247] width 55 height 13
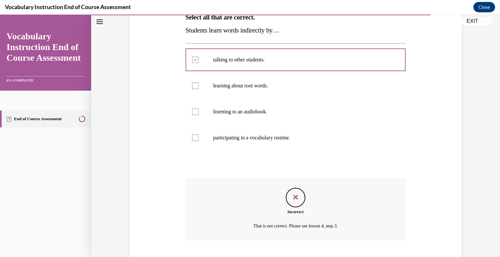
scroll to position [153, 0]
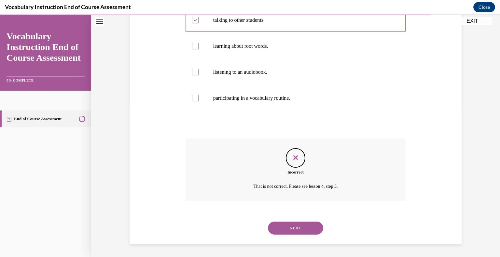
click at [301, 234] on button "NEXT" at bounding box center [295, 228] width 55 height 13
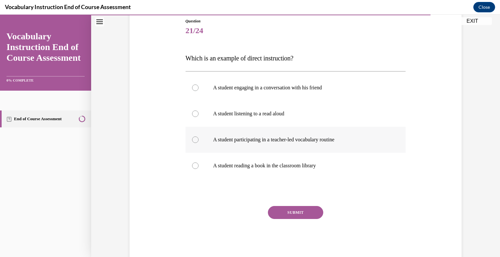
click at [200, 137] on label "A student participating in a teacher-led vocabulary routine" at bounding box center [296, 140] width 220 height 26
click at [199, 137] on input "A student participating in a teacher-led vocabulary routine" at bounding box center [195, 140] width 7 height 7
radio input "true"
click at [307, 212] on button "SUBMIT" at bounding box center [295, 212] width 55 height 13
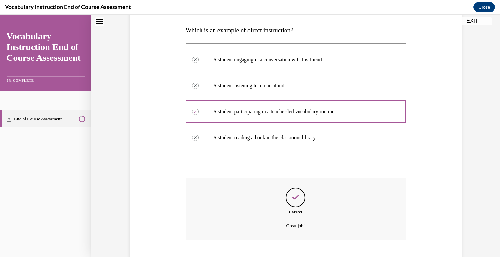
scroll to position [140, 0]
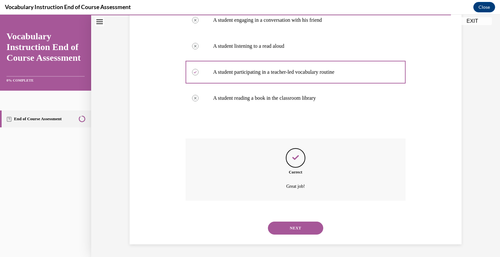
click at [297, 223] on button "NEXT" at bounding box center [295, 228] width 55 height 13
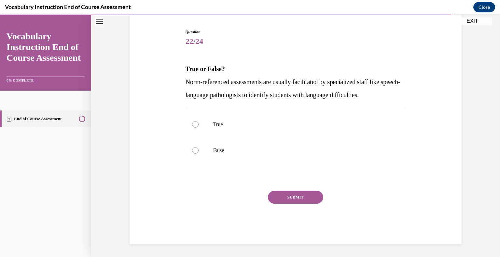
scroll to position [61, 0]
click at [220, 113] on label "True" at bounding box center [296, 125] width 220 height 26
click at [199, 122] on input "True" at bounding box center [195, 125] width 7 height 7
radio input "true"
click at [287, 193] on button "SUBMIT" at bounding box center [295, 197] width 55 height 13
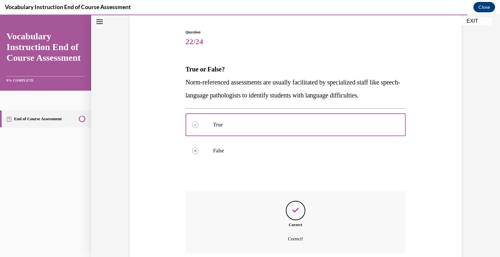
scroll to position [114, 0]
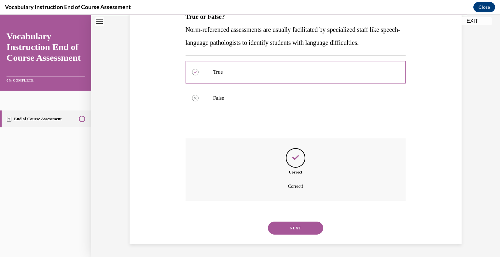
click at [298, 225] on button "NEXT" at bounding box center [295, 228] width 55 height 13
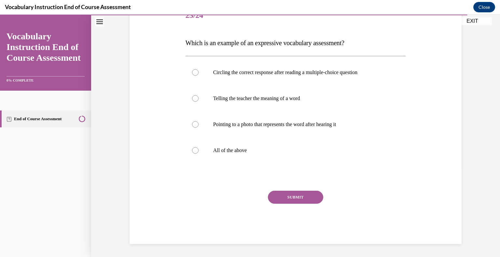
scroll to position [72, 0]
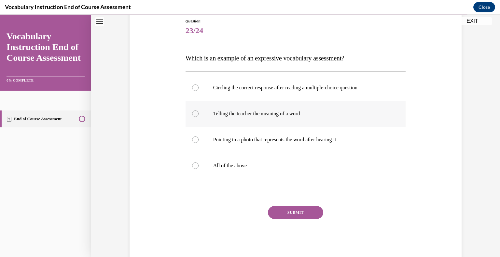
click at [205, 121] on label "Telling the teacher the meaning of a word" at bounding box center [296, 114] width 220 height 26
click at [199, 117] on input "Telling the teacher the meaning of a word" at bounding box center [195, 114] width 7 height 7
radio input "true"
click at [285, 212] on button "SUBMIT" at bounding box center [295, 212] width 55 height 13
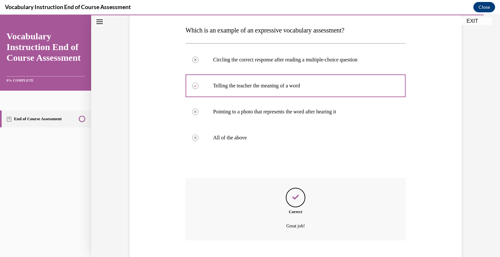
scroll to position [140, 0]
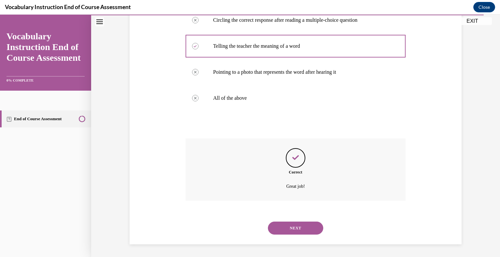
click at [291, 228] on button "NEXT" at bounding box center [295, 228] width 55 height 13
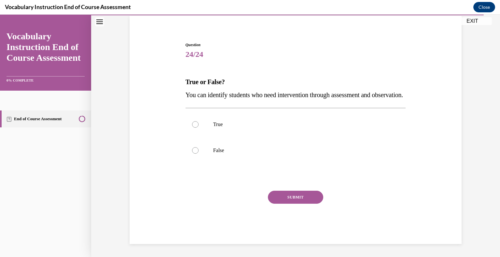
scroll to position [61, 0]
click at [218, 117] on label "True" at bounding box center [296, 125] width 220 height 26
click at [199, 121] on input "True" at bounding box center [195, 124] width 7 height 7
radio input "true"
click at [295, 198] on button "SUBMIT" at bounding box center [295, 197] width 55 height 13
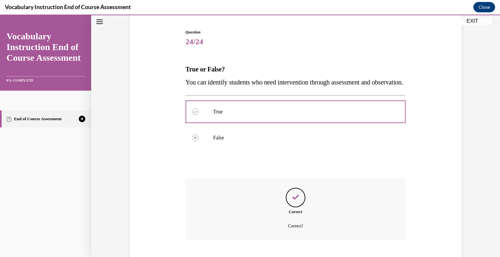
scroll to position [114, 0]
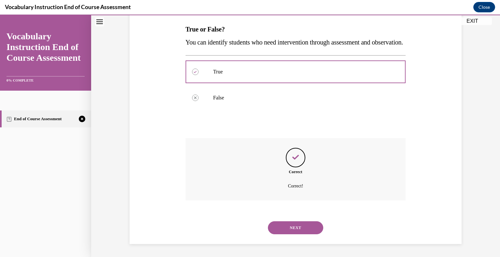
click at [287, 227] on button "NEXT" at bounding box center [295, 228] width 55 height 13
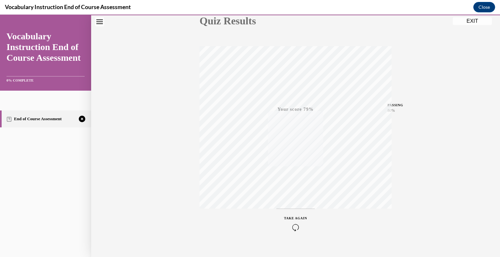
scroll to position [90, 0]
click at [296, 220] on icon "button" at bounding box center [295, 217] width 23 height 7
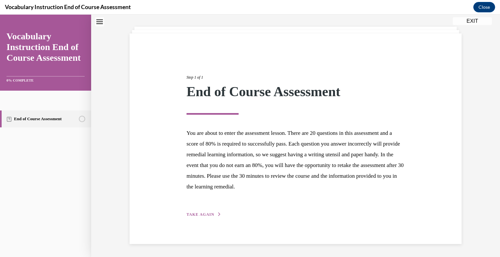
scroll to position [30, 0]
click at [204, 213] on button "TAKE AGAIN" at bounding box center [204, 216] width 35 height 6
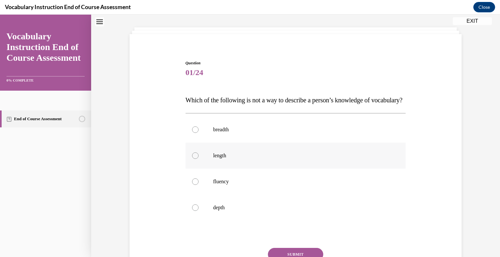
click at [231, 159] on p "length" at bounding box center [301, 156] width 176 height 7
click at [199, 159] on input "length" at bounding box center [195, 156] width 7 height 7
radio input "true"
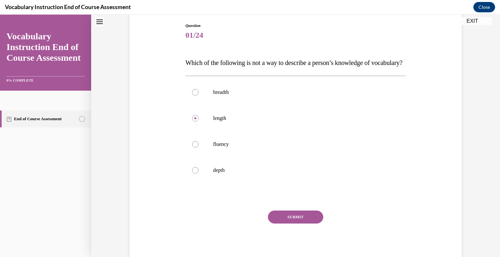
click at [307, 224] on button "SUBMIT" at bounding box center [295, 217] width 55 height 13
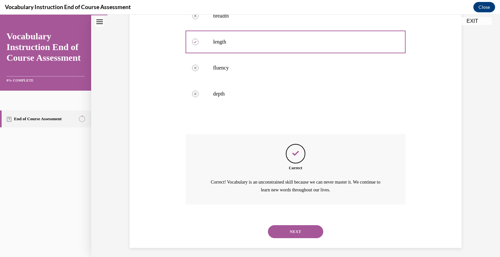
scroll to position [161, 0]
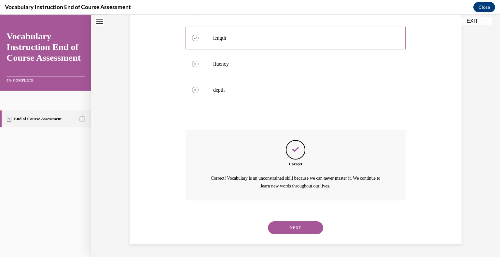
click at [306, 232] on button "NEXT" at bounding box center [295, 228] width 55 height 13
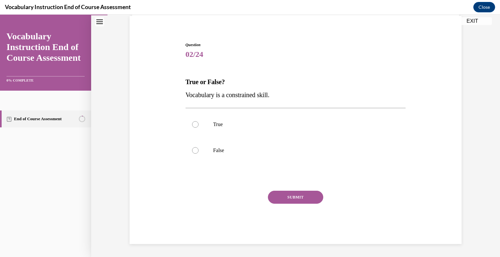
scroll to position [48, 0]
click at [217, 146] on label "False" at bounding box center [296, 151] width 220 height 26
click at [199, 148] on input "False" at bounding box center [195, 151] width 7 height 7
radio input "true"
click at [288, 196] on button "SUBMIT" at bounding box center [295, 197] width 55 height 13
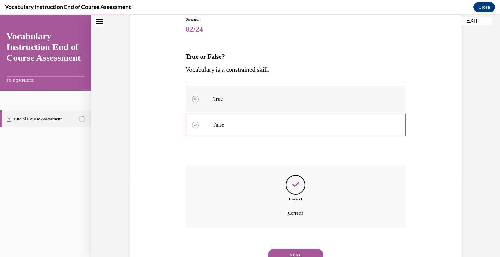
scroll to position [101, 0]
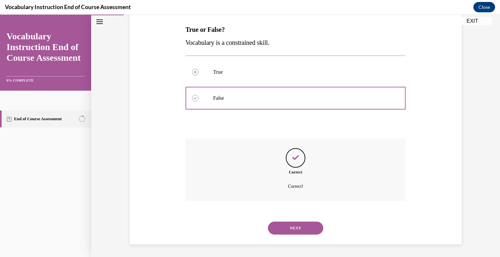
click at [302, 219] on div "NEXT" at bounding box center [296, 228] width 220 height 26
click at [299, 225] on button "NEXT" at bounding box center [295, 228] width 55 height 13
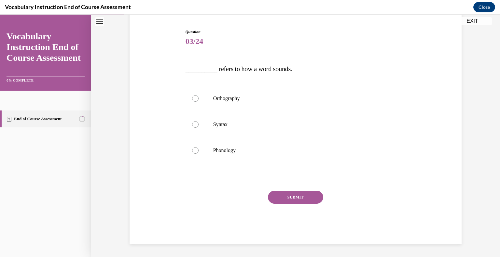
scroll to position [61, 0]
click at [223, 96] on p "Orthography" at bounding box center [301, 99] width 176 height 7
click at [199, 96] on input "Orthography" at bounding box center [195, 99] width 7 height 7
radio input "true"
drag, startPoint x: 297, startPoint y: 69, endPoint x: 216, endPoint y: 73, distance: 81.1
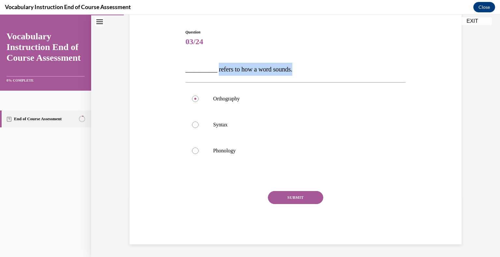
click at [216, 73] on p "__________ refers to how a word sounds." at bounding box center [296, 69] width 220 height 13
copy span "refers to how a word sounds."
click at [198, 156] on label "Phonology" at bounding box center [296, 151] width 220 height 26
click at [198, 154] on input "Phonology" at bounding box center [195, 151] width 7 height 7
radio input "true"
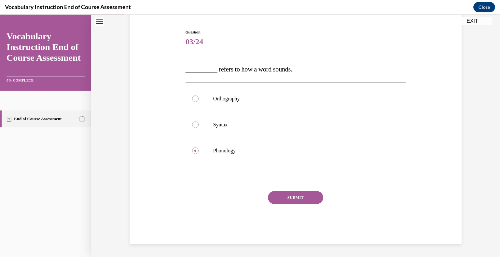
click at [280, 193] on button "SUBMIT" at bounding box center [295, 197] width 55 height 13
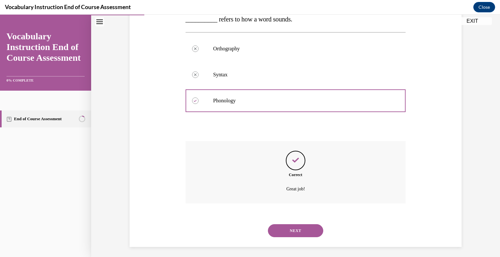
scroll to position [114, 0]
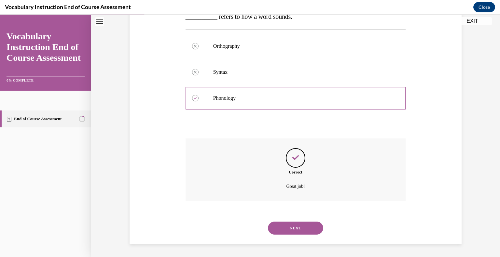
click at [293, 226] on button "NEXT" at bounding box center [295, 228] width 55 height 13
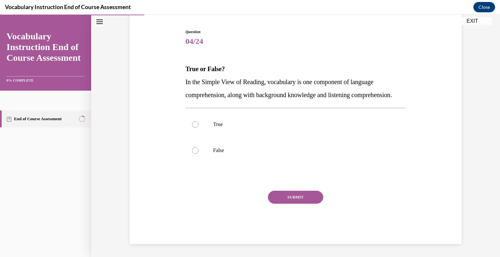
scroll to position [72, 0]
click at [220, 118] on label "True" at bounding box center [296, 125] width 220 height 26
click at [199, 121] on input "True" at bounding box center [195, 124] width 7 height 7
radio input "true"
click at [296, 203] on button "SUBMIT" at bounding box center [295, 197] width 55 height 13
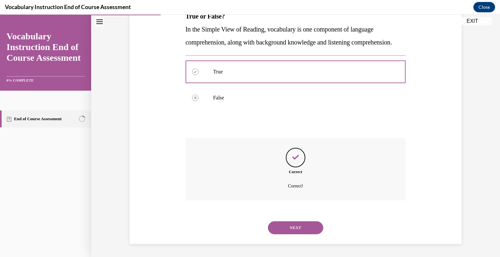
scroll to position [127, 0]
click at [293, 225] on button "NEXT" at bounding box center [295, 228] width 55 height 13
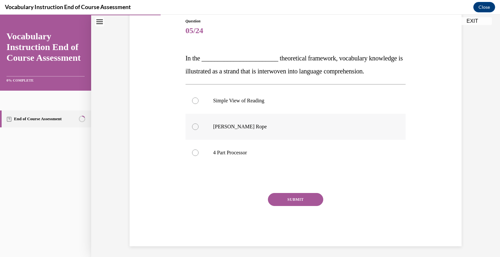
click at [231, 125] on p "Scarborough's Rope" at bounding box center [301, 127] width 176 height 7
click at [199, 125] on input "Scarborough's Rope" at bounding box center [195, 127] width 7 height 7
radio input "true"
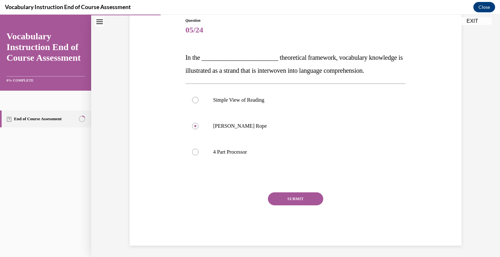
click at [290, 196] on button "SUBMIT" at bounding box center [295, 199] width 55 height 13
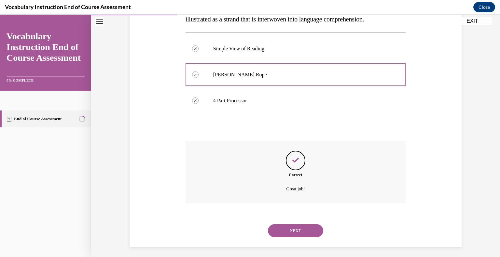
scroll to position [127, 0]
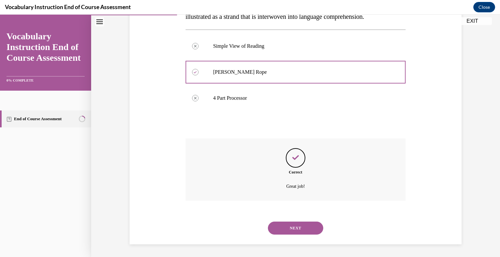
click at [295, 228] on button "NEXT" at bounding box center [295, 228] width 55 height 13
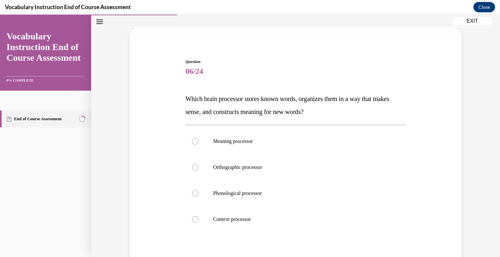
scroll to position [35, 0]
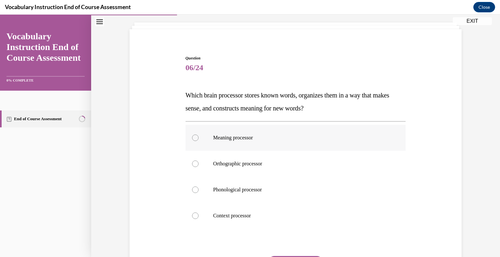
click at [237, 141] on p "Meaning processor" at bounding box center [301, 138] width 176 height 7
click at [199, 141] on input "Meaning processor" at bounding box center [195, 138] width 7 height 7
radio input "true"
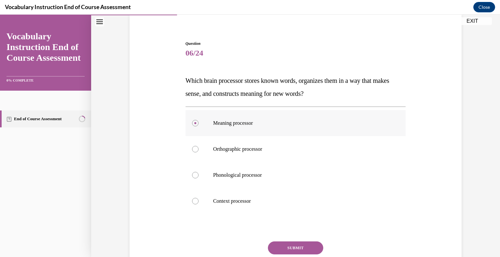
scroll to position [53, 0]
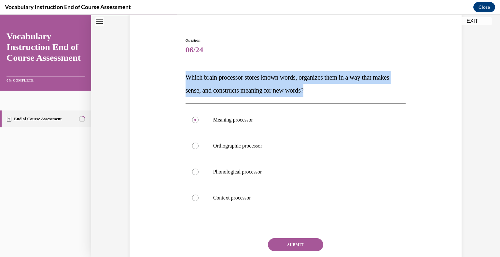
drag, startPoint x: 339, startPoint y: 89, endPoint x: 185, endPoint y: 76, distance: 154.5
click at [186, 76] on p "Which brain processor stores known words, organizes them in a way that makes se…" at bounding box center [296, 84] width 220 height 26
copy span "Which brain processor stores known words, organizes them in a way that makes se…"
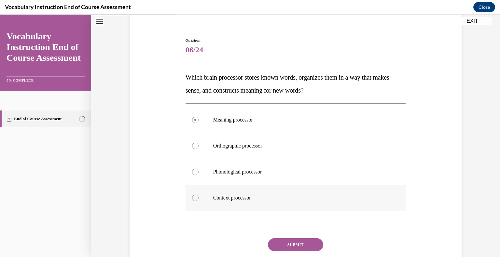
click at [227, 195] on p "Context processor" at bounding box center [301, 198] width 176 height 7
click at [199, 195] on input "Context processor" at bounding box center [195, 198] width 7 height 7
radio input "true"
click at [283, 244] on button "SUBMIT" at bounding box center [295, 245] width 55 height 13
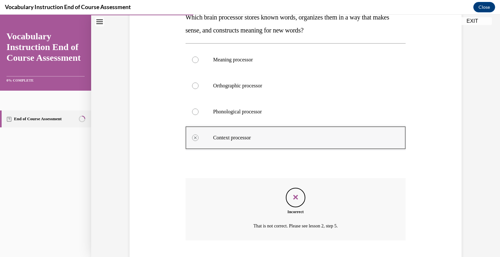
scroll to position [153, 0]
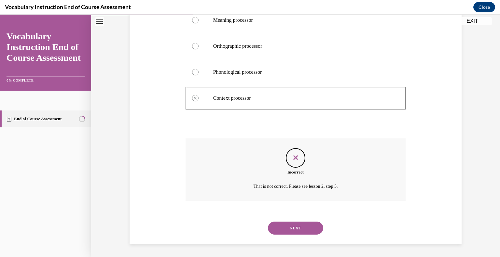
click at [298, 228] on button "NEXT" at bounding box center [295, 228] width 55 height 13
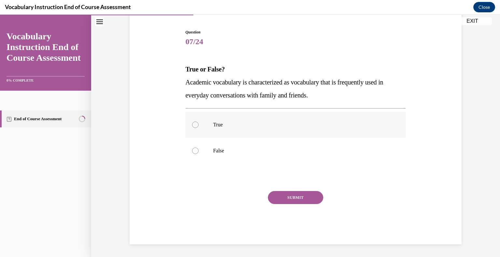
click at [230, 117] on label "True" at bounding box center [296, 125] width 220 height 26
click at [199, 122] on input "True" at bounding box center [195, 125] width 7 height 7
radio input "true"
click at [300, 199] on button "SUBMIT" at bounding box center [295, 197] width 55 height 13
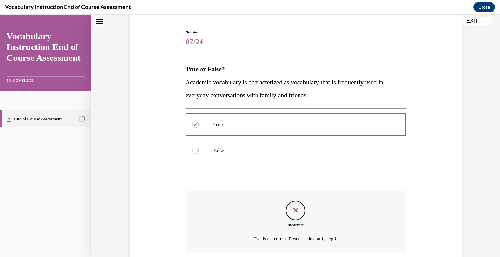
scroll to position [114, 0]
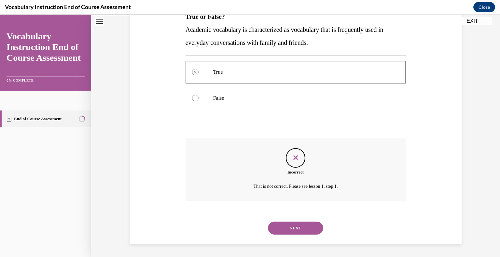
click at [289, 229] on button "NEXT" at bounding box center [295, 228] width 55 height 13
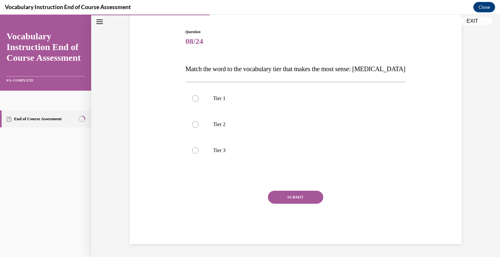
scroll to position [61, 0]
click at [211, 145] on label "Tier 3" at bounding box center [296, 151] width 220 height 26
click at [199, 148] on input "Tier 3" at bounding box center [195, 151] width 7 height 7
radio input "true"
click at [284, 193] on button "SUBMIT" at bounding box center [295, 197] width 55 height 13
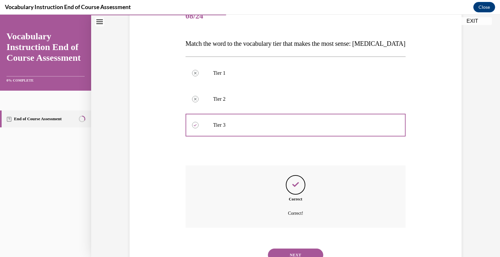
scroll to position [114, 0]
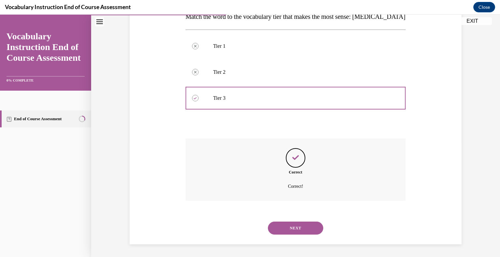
click at [297, 229] on button "NEXT" at bounding box center [295, 228] width 55 height 13
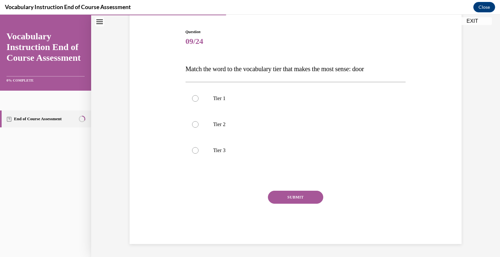
scroll to position [61, 0]
click at [217, 96] on p "Tier 1" at bounding box center [301, 99] width 176 height 7
click at [199, 96] on input "Tier 1" at bounding box center [195, 99] width 7 height 7
radio input "true"
click at [281, 201] on button "SUBMIT" at bounding box center [295, 197] width 55 height 13
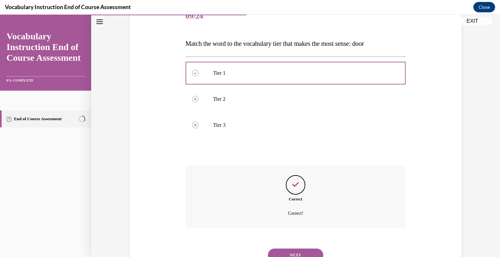
scroll to position [114, 0]
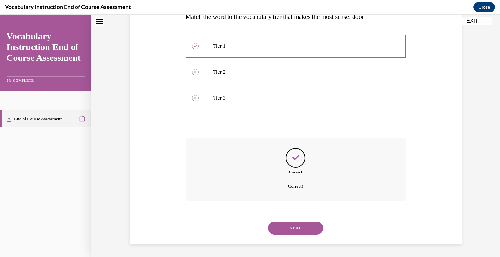
click at [293, 228] on button "NEXT" at bounding box center [295, 228] width 55 height 13
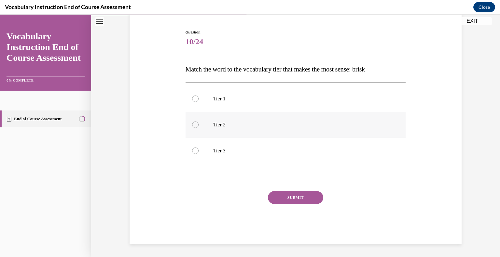
click at [247, 123] on p "Tier 2" at bounding box center [301, 125] width 176 height 7
click at [199, 123] on input "Tier 2" at bounding box center [195, 125] width 7 height 7
radio input "true"
click at [305, 200] on button "SUBMIT" at bounding box center [295, 197] width 55 height 13
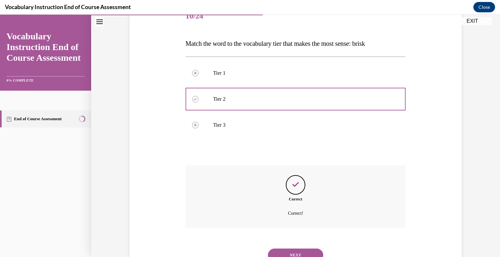
scroll to position [114, 0]
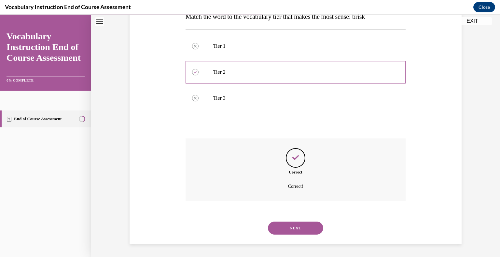
click at [297, 228] on button "NEXT" at bounding box center [295, 228] width 55 height 13
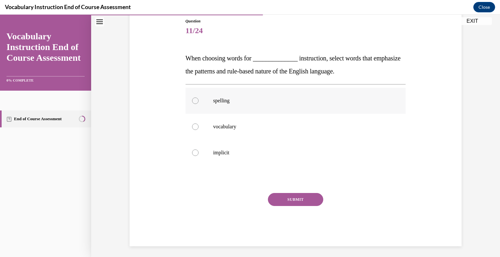
click at [219, 105] on label "spelling" at bounding box center [296, 101] width 220 height 26
click at [199, 104] on input "spelling" at bounding box center [195, 101] width 7 height 7
radio input "true"
click at [296, 202] on button "SUBMIT" at bounding box center [295, 199] width 55 height 13
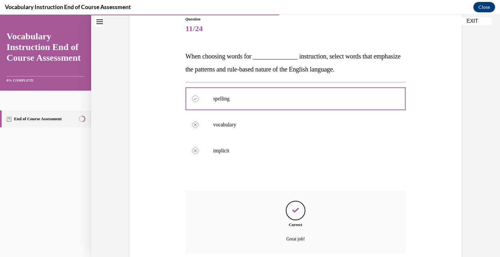
scroll to position [127, 0]
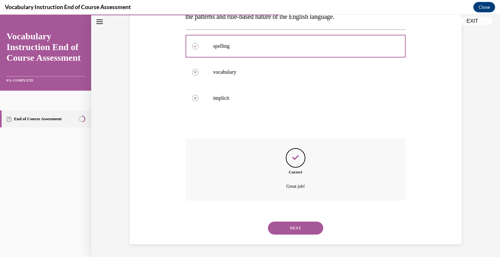
click at [292, 224] on button "NEXT" at bounding box center [295, 228] width 55 height 13
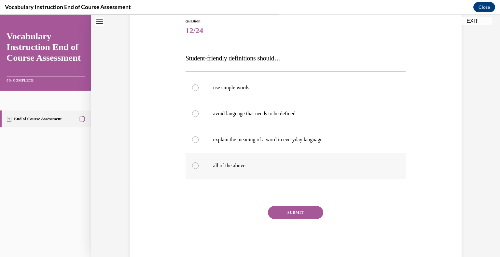
click at [200, 161] on label "all of the above" at bounding box center [296, 166] width 220 height 26
click at [199, 163] on input "all of the above" at bounding box center [195, 166] width 7 height 7
radio input "true"
click at [279, 219] on button "SUBMIT" at bounding box center [295, 212] width 55 height 13
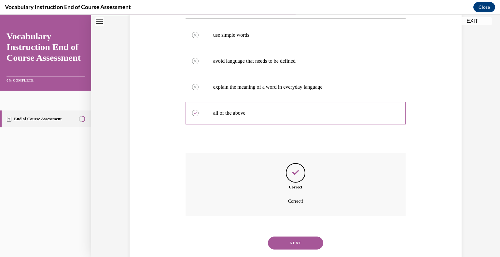
scroll to position [140, 0]
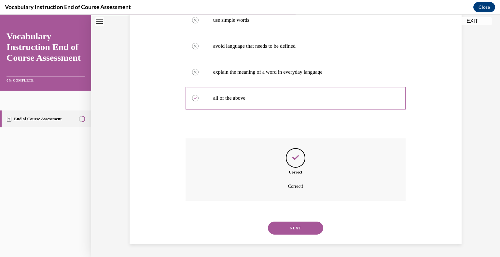
click at [309, 231] on button "NEXT" at bounding box center [295, 228] width 55 height 13
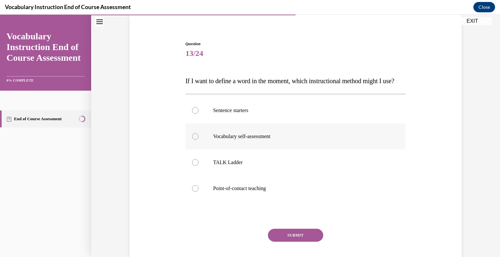
scroll to position [52, 0]
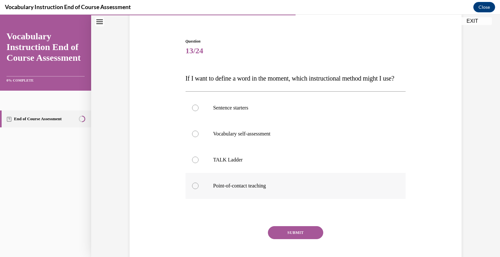
click at [262, 192] on label "Point-of-contact teaching" at bounding box center [296, 186] width 220 height 26
click at [199, 189] on input "Point-of-contact teaching" at bounding box center [195, 186] width 7 height 7
radio input "true"
click at [291, 240] on button "SUBMIT" at bounding box center [295, 233] width 55 height 13
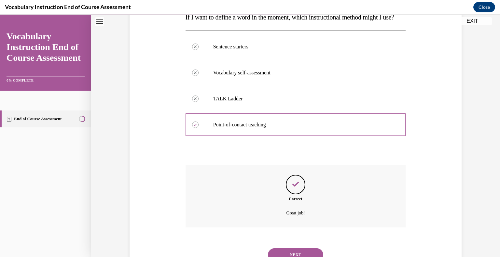
scroll to position [153, 0]
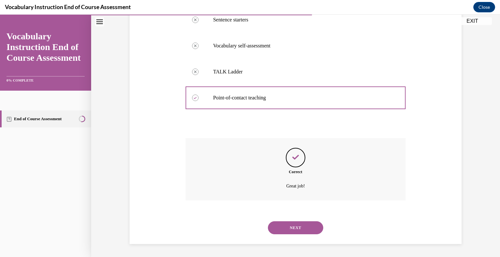
click at [301, 232] on button "NEXT" at bounding box center [295, 228] width 55 height 13
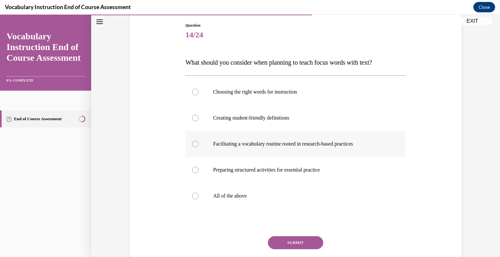
scroll to position [70, 0]
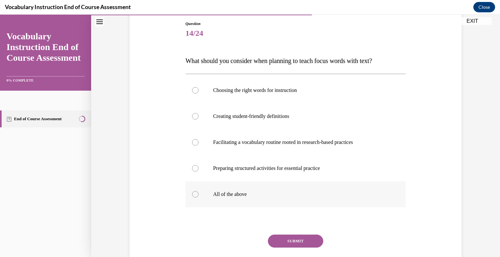
click at [200, 192] on label "All of the above" at bounding box center [296, 195] width 220 height 26
click at [199, 192] on input "All of the above" at bounding box center [195, 194] width 7 height 7
radio input "true"
click at [298, 240] on button "SUBMIT" at bounding box center [295, 241] width 55 height 13
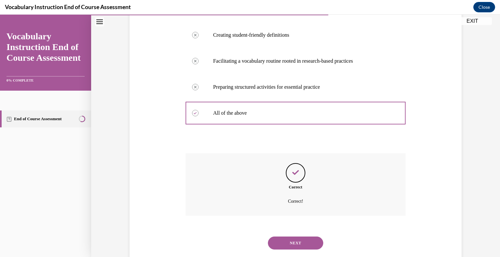
scroll to position [166, 0]
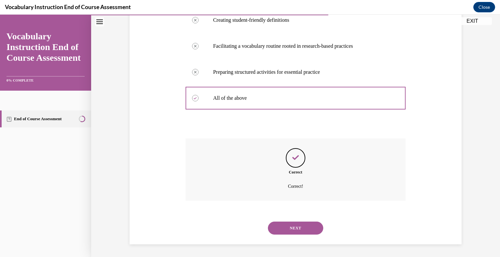
click at [291, 224] on button "NEXT" at bounding box center [295, 228] width 55 height 13
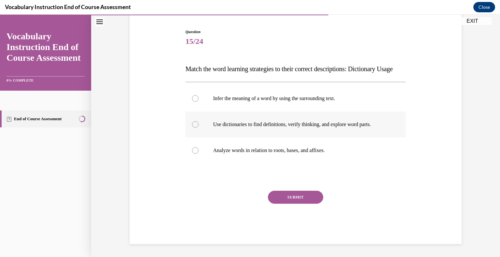
click at [285, 120] on label "Use dictionaries to find definitions, verify thinking, and explore word parts." at bounding box center [296, 125] width 220 height 26
click at [199, 121] on input "Use dictionaries to find definitions, verify thinking, and explore word parts." at bounding box center [195, 124] width 7 height 7
radio input "true"
click at [292, 196] on button "SUBMIT" at bounding box center [295, 197] width 55 height 13
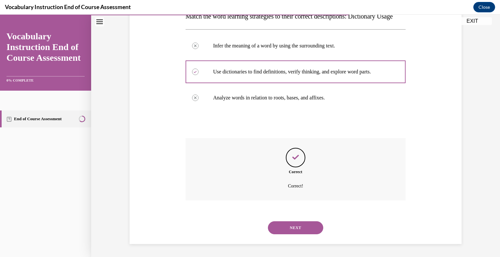
click at [309, 234] on button "NEXT" at bounding box center [295, 228] width 55 height 13
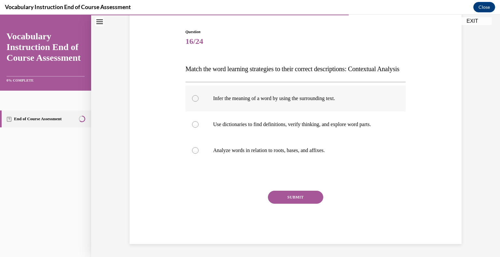
click at [289, 102] on p "Infer the meaning of a word by using the surrounding text." at bounding box center [301, 98] width 176 height 7
click at [199, 102] on input "Infer the meaning of a word by using the surrounding text." at bounding box center [195, 98] width 7 height 7
radio input "true"
click at [296, 200] on button "SUBMIT" at bounding box center [295, 197] width 55 height 13
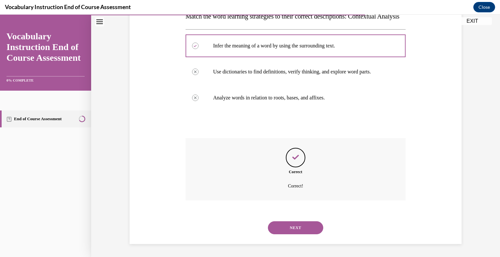
scroll to position [127, 0]
click at [277, 228] on button "NEXT" at bounding box center [295, 228] width 55 height 13
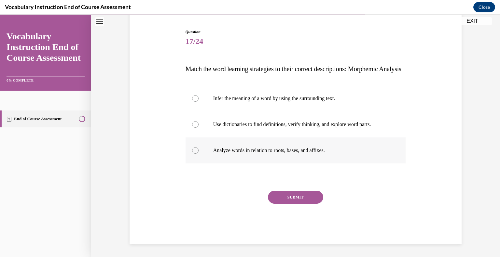
click at [227, 153] on p "Analyze words in relation to roots, bases, and affixes." at bounding box center [301, 150] width 176 height 7
click at [199, 153] on input "Analyze words in relation to roots, bases, and affixes." at bounding box center [195, 150] width 7 height 7
radio input "true"
click at [295, 197] on button "SUBMIT" at bounding box center [295, 197] width 55 height 13
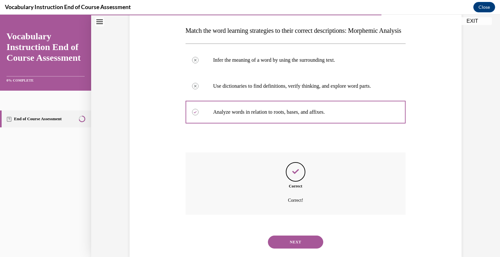
scroll to position [127, 0]
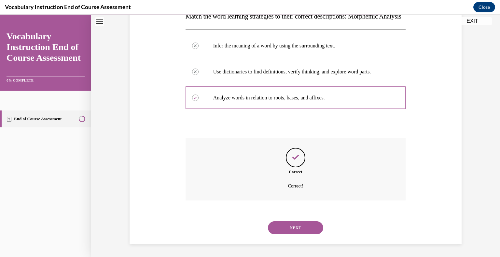
click at [292, 227] on button "NEXT" at bounding box center [295, 228] width 55 height 13
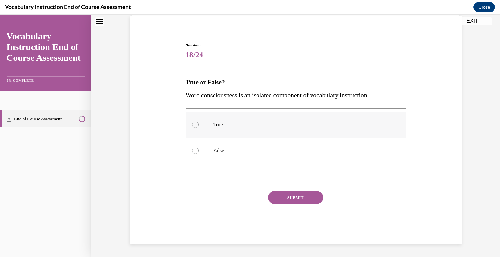
click at [210, 119] on label "True" at bounding box center [296, 125] width 220 height 26
click at [199, 122] on input "True" at bounding box center [195, 125] width 7 height 7
radio input "true"
click at [286, 194] on button "SUBMIT" at bounding box center [295, 197] width 55 height 13
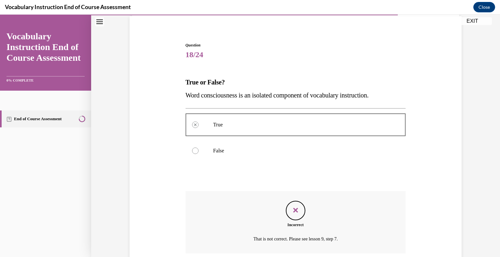
scroll to position [101, 0]
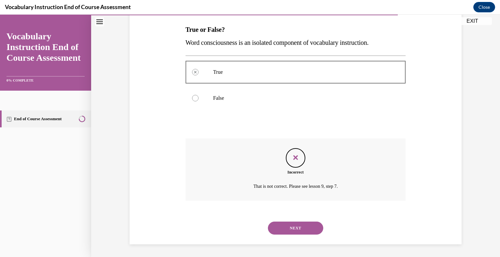
click at [294, 228] on button "NEXT" at bounding box center [295, 228] width 55 height 13
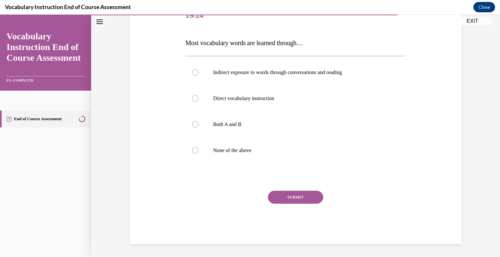
scroll to position [72, 0]
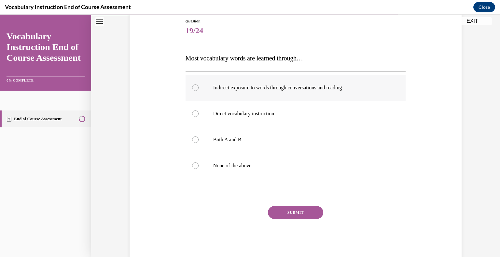
click at [256, 88] on p "Indirect exposure to words through conversations and reading" at bounding box center [301, 88] width 176 height 7
click at [199, 88] on input "Indirect exposure to words through conversations and reading" at bounding box center [195, 88] width 7 height 7
radio input "true"
click at [304, 209] on button "SUBMIT" at bounding box center [295, 212] width 55 height 13
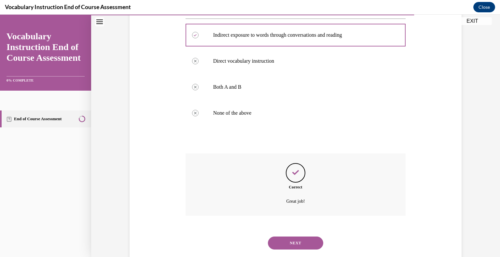
scroll to position [140, 0]
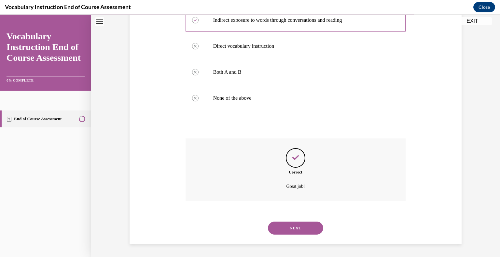
click at [290, 231] on button "NEXT" at bounding box center [295, 228] width 55 height 13
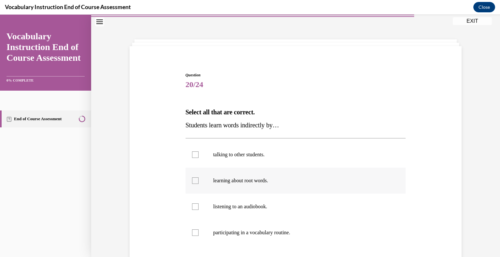
scroll to position [58, 0]
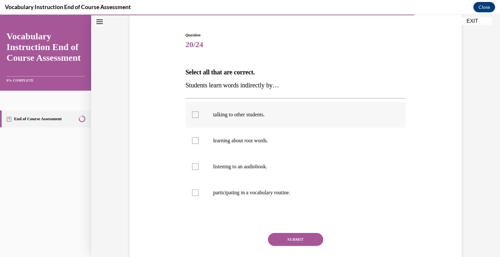
click at [195, 115] on div at bounding box center [195, 115] width 7 height 7
click at [195, 115] on input "talking to other students." at bounding box center [195, 115] width 7 height 7
checkbox input "true"
click at [196, 169] on div at bounding box center [195, 167] width 7 height 7
click at [196, 169] on input "listening to an audiobook." at bounding box center [195, 167] width 7 height 7
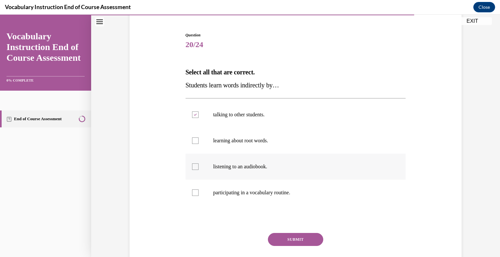
checkbox input "true"
click at [195, 143] on div at bounding box center [195, 141] width 7 height 7
click at [195, 143] on input "learning about root words." at bounding box center [195, 141] width 7 height 7
click at [195, 143] on div at bounding box center [195, 141] width 7 height 7
click at [195, 143] on input "learning about root words." at bounding box center [195, 141] width 7 height 7
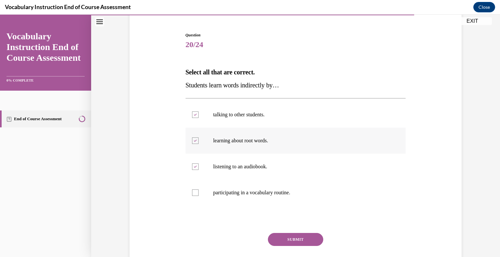
checkbox input "false"
click at [286, 238] on button "SUBMIT" at bounding box center [295, 239] width 55 height 13
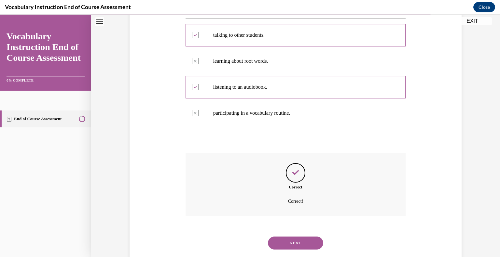
scroll to position [153, 0]
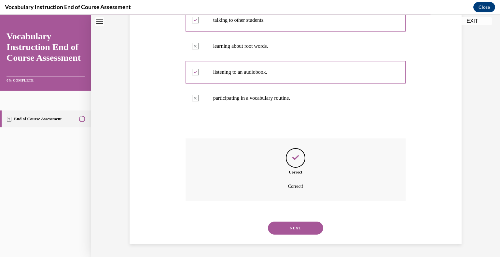
click at [308, 229] on button "NEXT" at bounding box center [295, 228] width 55 height 13
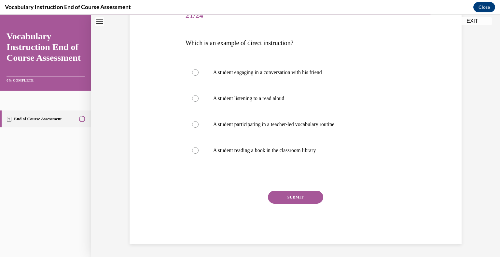
scroll to position [72, 0]
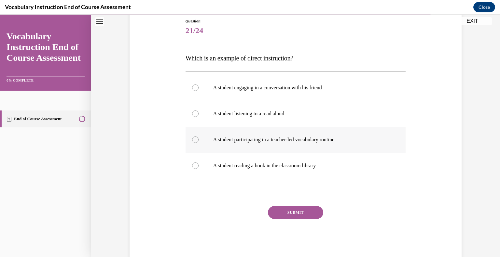
click at [226, 143] on label "A student participating in a teacher-led vocabulary routine" at bounding box center [296, 140] width 220 height 26
click at [199, 143] on input "A student participating in a teacher-led vocabulary routine" at bounding box center [195, 140] width 7 height 7
radio input "true"
click at [307, 213] on button "SUBMIT" at bounding box center [295, 212] width 55 height 13
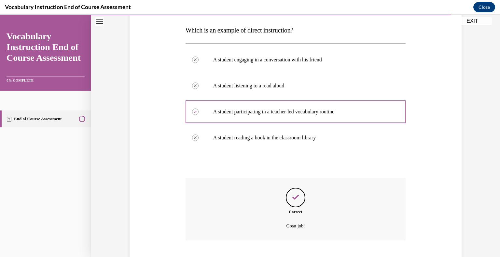
scroll to position [140, 0]
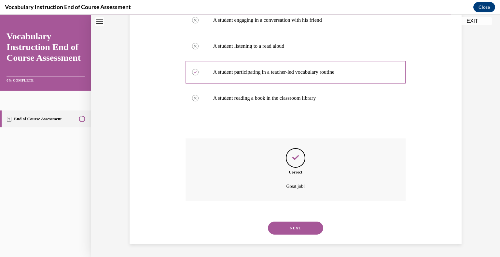
click at [298, 228] on button "NEXT" at bounding box center [295, 228] width 55 height 13
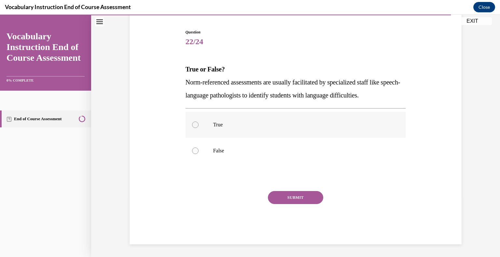
click at [219, 124] on p "True" at bounding box center [301, 125] width 176 height 7
click at [199, 124] on input "True" at bounding box center [195, 125] width 7 height 7
radio input "true"
click at [312, 201] on button "SUBMIT" at bounding box center [295, 197] width 55 height 13
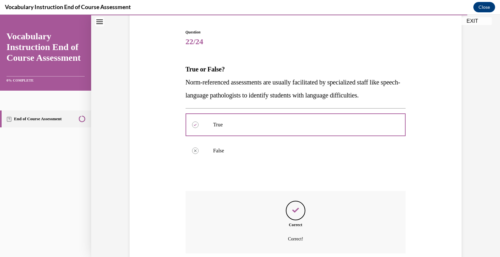
scroll to position [114, 0]
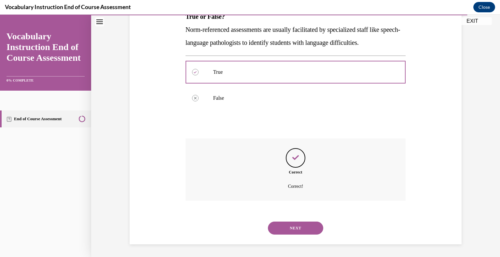
click at [298, 224] on button "NEXT" at bounding box center [295, 228] width 55 height 13
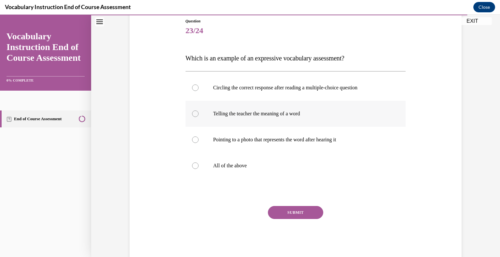
click at [239, 114] on p "Telling the teacher the meaning of a word" at bounding box center [301, 114] width 176 height 7
click at [199, 114] on input "Telling the teacher the meaning of a word" at bounding box center [195, 114] width 7 height 7
radio input "true"
click at [296, 212] on button "SUBMIT" at bounding box center [295, 212] width 55 height 13
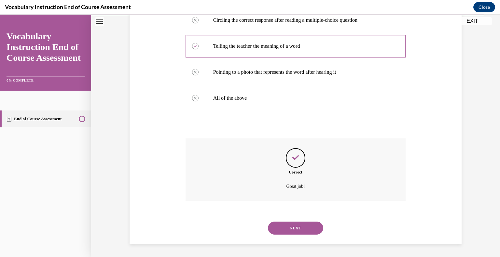
click at [302, 230] on button "NEXT" at bounding box center [295, 228] width 55 height 13
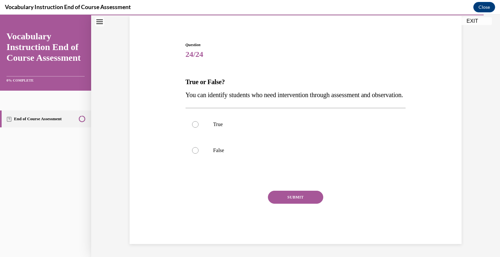
scroll to position [61, 0]
click at [210, 123] on label "True" at bounding box center [296, 125] width 220 height 26
click at [199, 123] on input "True" at bounding box center [195, 124] width 7 height 7
radio input "true"
click at [293, 196] on button "SUBMIT" at bounding box center [295, 197] width 55 height 13
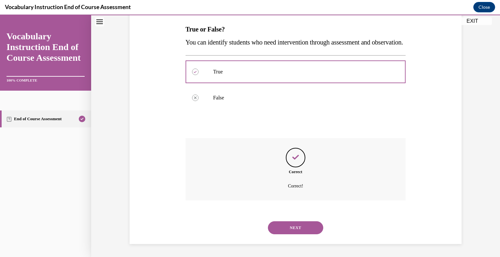
click at [299, 231] on button "NEXT" at bounding box center [295, 228] width 55 height 13
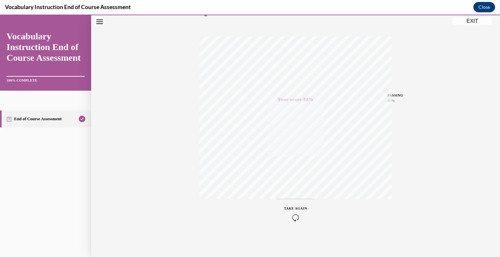
scroll to position [0, 0]
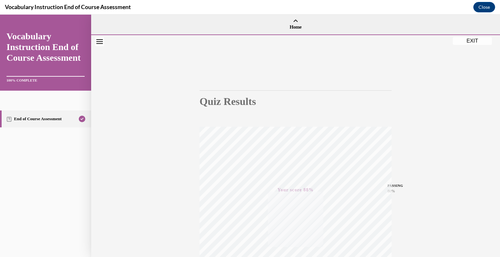
click at [472, 40] on button "EXIT" at bounding box center [472, 41] width 39 height 8
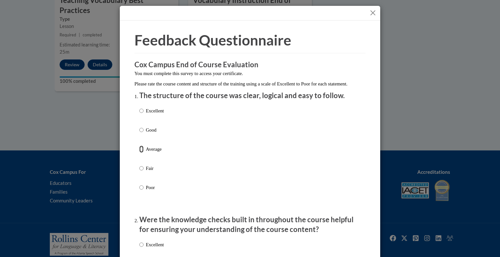
click at [143, 153] on input "Average" at bounding box center [141, 149] width 4 height 7
radio input "true"
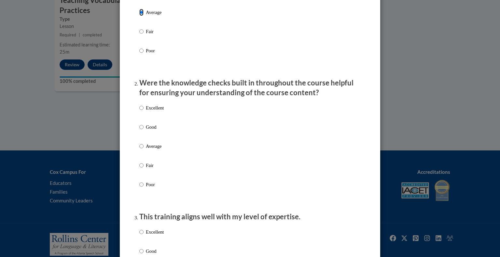
scroll to position [138, 0]
click at [142, 130] on input "Good" at bounding box center [141, 126] width 4 height 7
radio input "true"
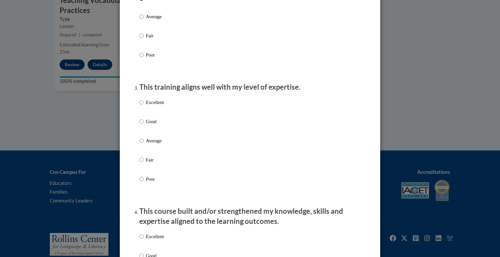
scroll to position [267, 0]
click at [145, 131] on label "Good" at bounding box center [151, 127] width 24 height 18
click at [144, 125] on input "Good" at bounding box center [141, 121] width 4 height 7
radio input "true"
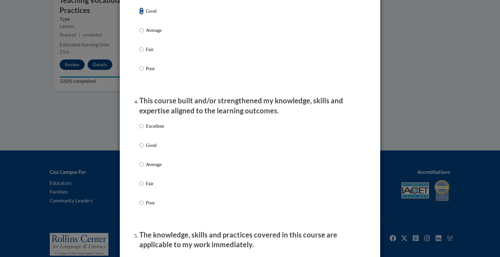
scroll to position [378, 0]
click at [142, 156] on label "Good" at bounding box center [151, 150] width 24 height 18
click at [142, 148] on input "Good" at bounding box center [141, 144] width 4 height 7
radio input "true"
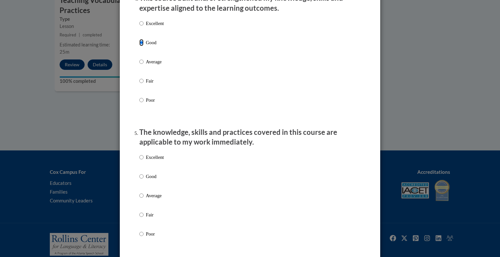
scroll to position [482, 0]
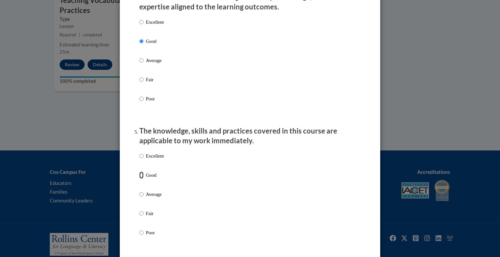
click at [143, 179] on input "Good" at bounding box center [141, 175] width 4 height 7
radio input "true"
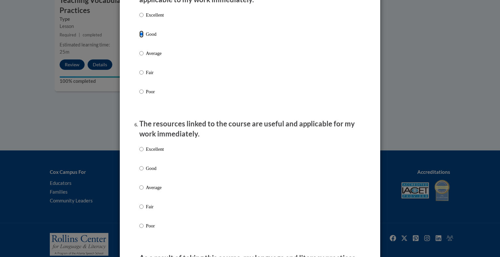
scroll to position [624, 0]
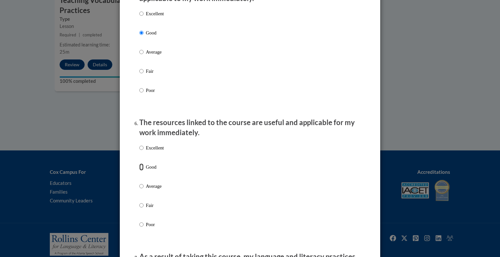
click at [142, 171] on input "Good" at bounding box center [141, 167] width 4 height 7
radio input "true"
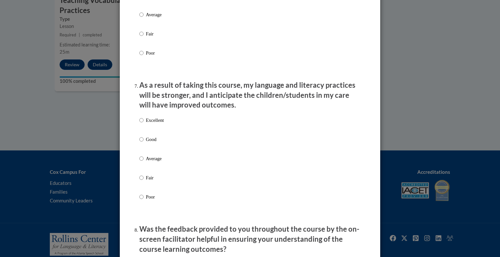
scroll to position [797, 0]
click at [143, 143] on input "Good" at bounding box center [141, 138] width 4 height 7
radio input "true"
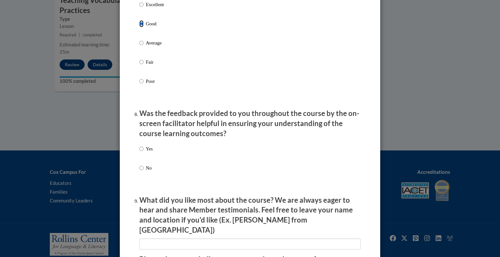
scroll to position [913, 0]
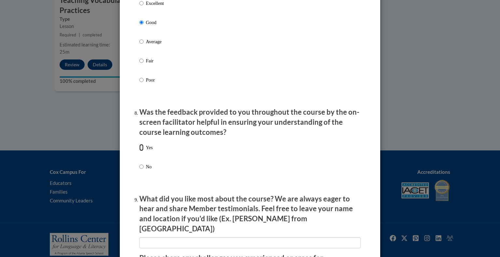
click at [142, 151] on input "Yes" at bounding box center [141, 147] width 4 height 7
radio input "true"
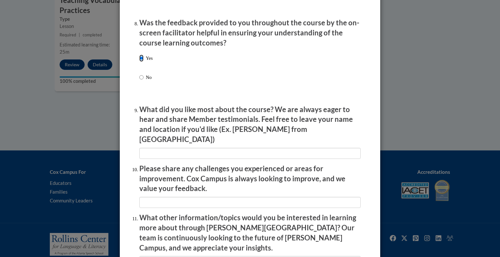
scroll to position [1098, 0]
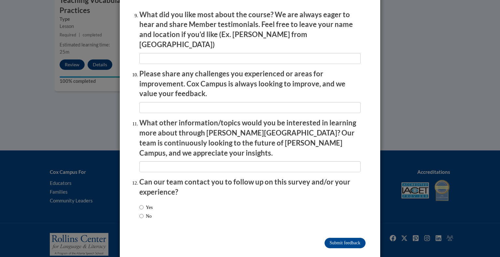
click at [146, 213] on label "No" at bounding box center [145, 216] width 12 height 7
click at [144, 213] on input "No" at bounding box center [141, 216] width 4 height 7
radio input "true"
click at [361, 238] on input "Submit feedback" at bounding box center [345, 243] width 41 height 10
